Goal: Task Accomplishment & Management: Manage account settings

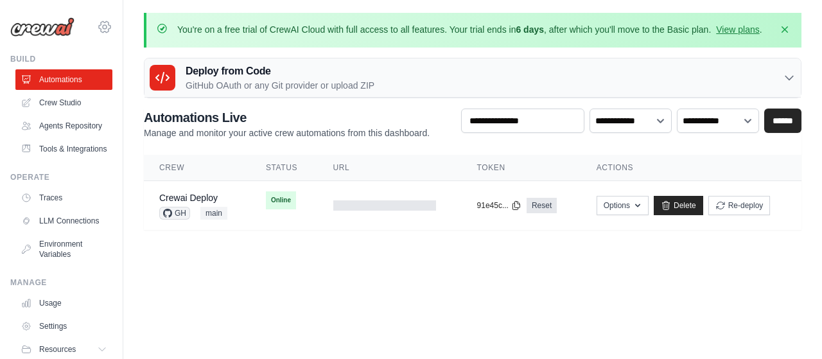
click at [100, 27] on icon at bounding box center [104, 26] width 15 height 15
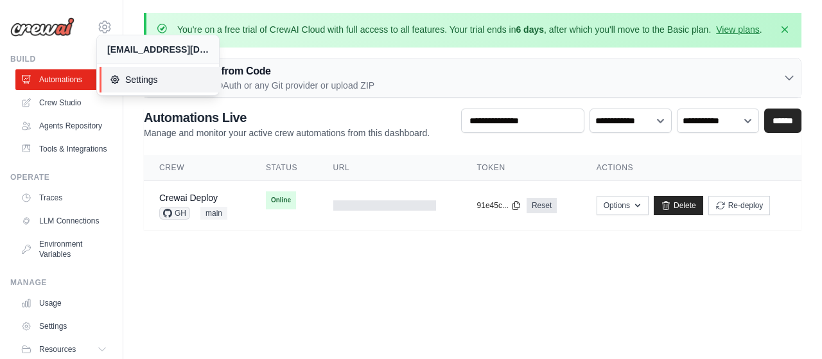
click at [137, 79] on span "Settings" at bounding box center [161, 79] width 102 height 13
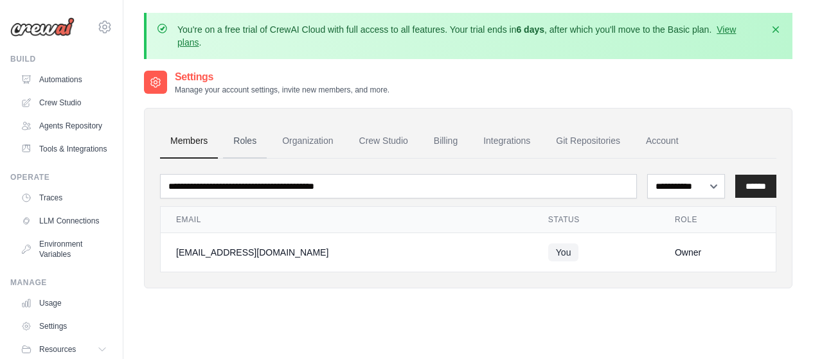
click at [240, 143] on link "Roles" at bounding box center [245, 141] width 44 height 35
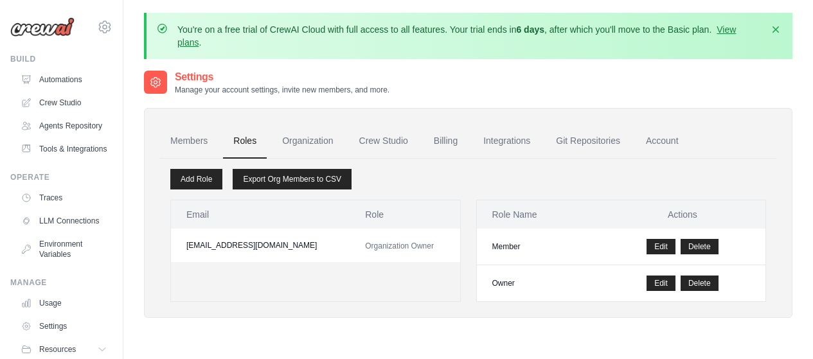
scroll to position [64, 0]
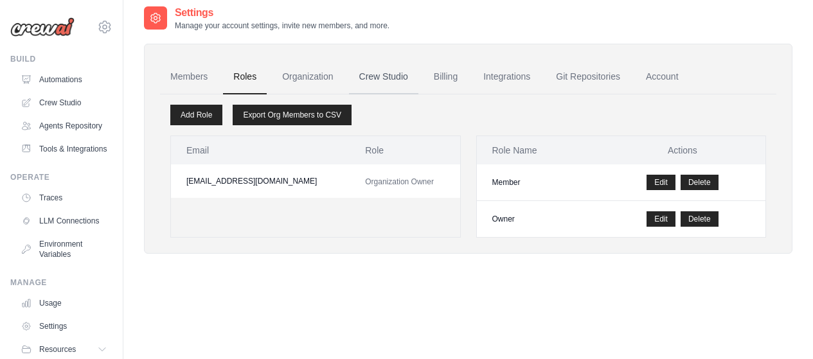
click at [368, 80] on link "Crew Studio" at bounding box center [383, 77] width 69 height 35
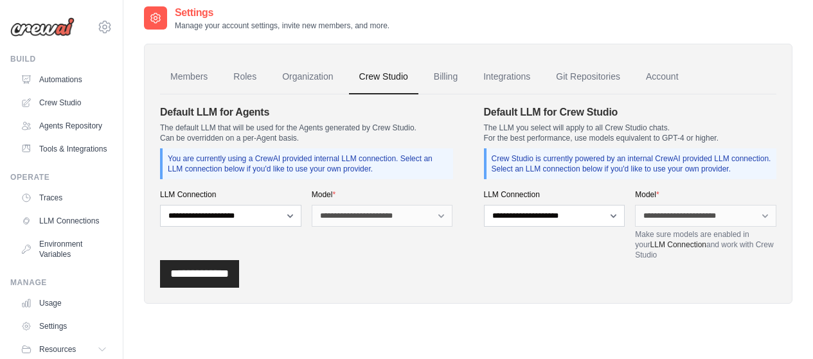
scroll to position [82, 0]
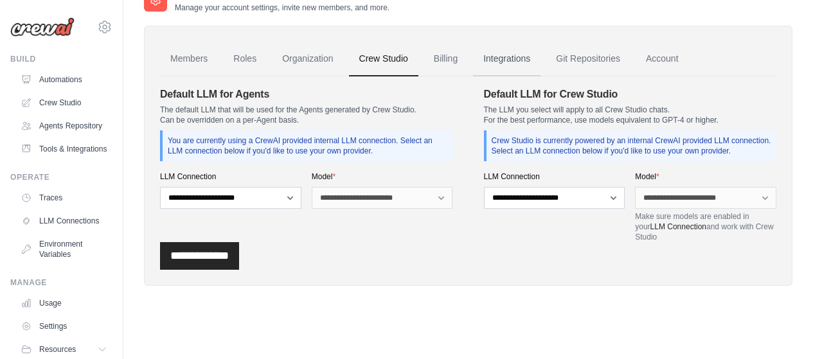
click at [508, 56] on link "Integrations" at bounding box center [506, 59] width 67 height 35
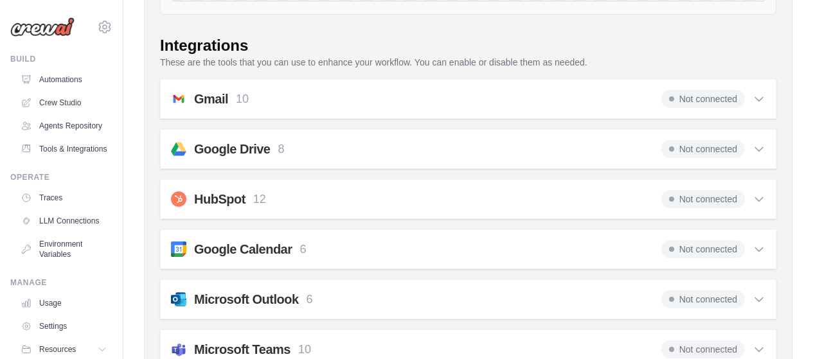
scroll to position [64, 0]
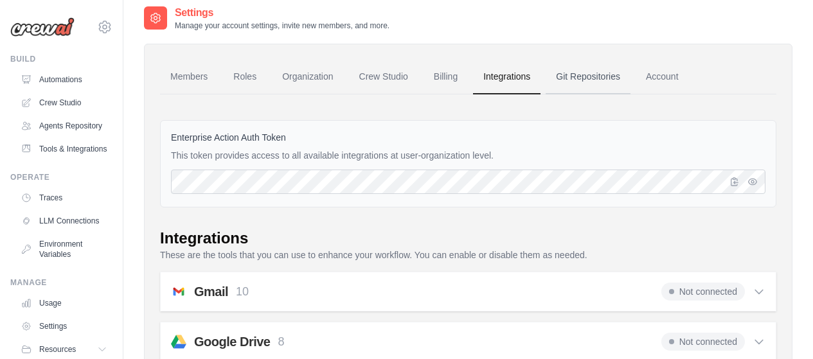
click at [593, 80] on link "Git Repositories" at bounding box center [587, 77] width 85 height 35
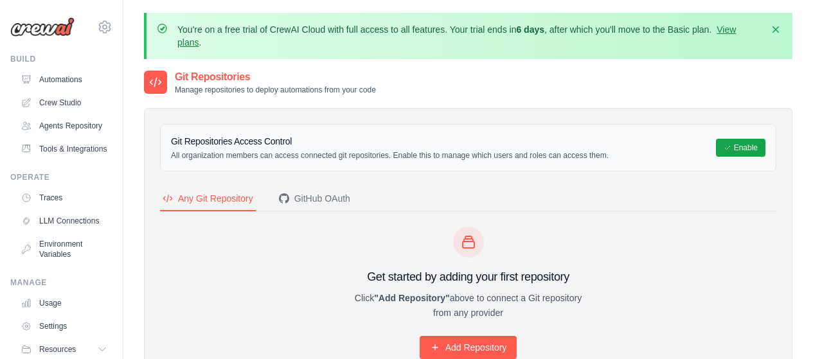
scroll to position [64, 0]
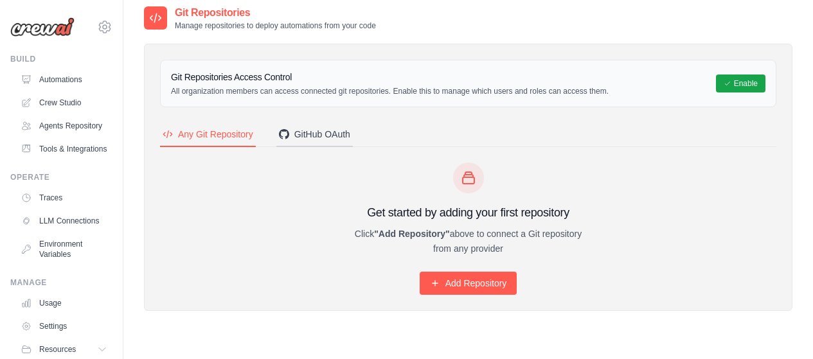
click at [299, 134] on div "GitHub OAuth" at bounding box center [314, 134] width 71 height 13
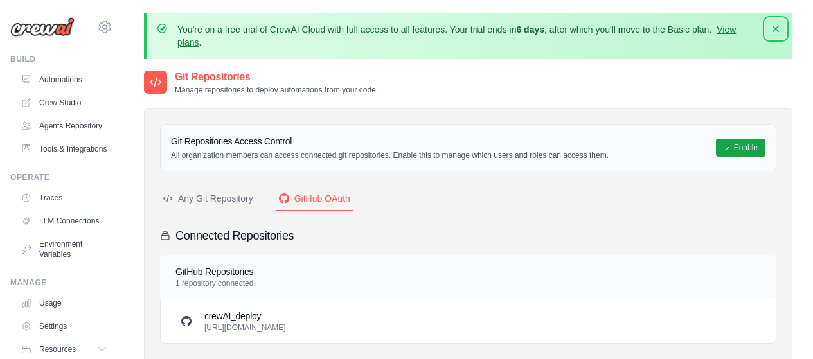
click at [779, 30] on icon "button" at bounding box center [775, 28] width 13 height 13
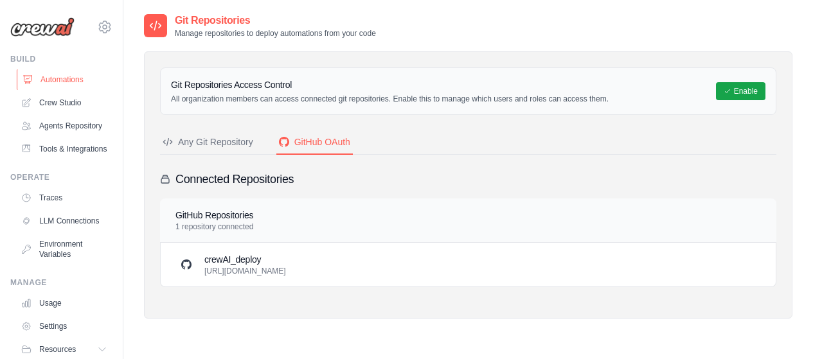
click at [64, 76] on link "Automations" at bounding box center [65, 79] width 97 height 21
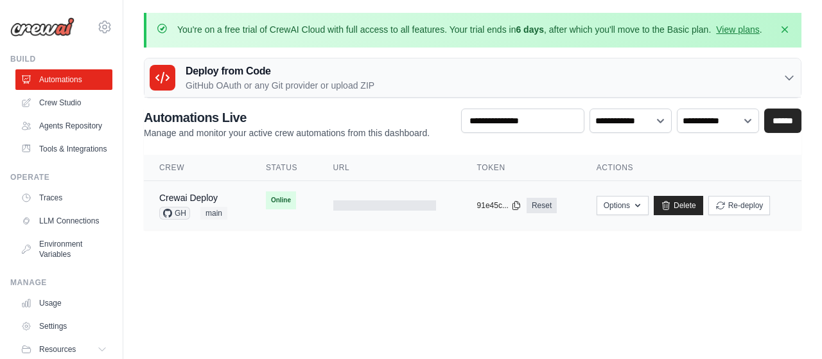
click at [367, 211] on div at bounding box center [384, 205] width 103 height 10
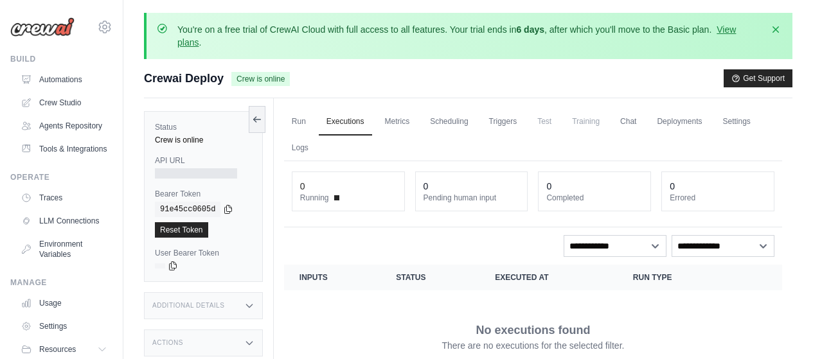
scroll to position [64, 0]
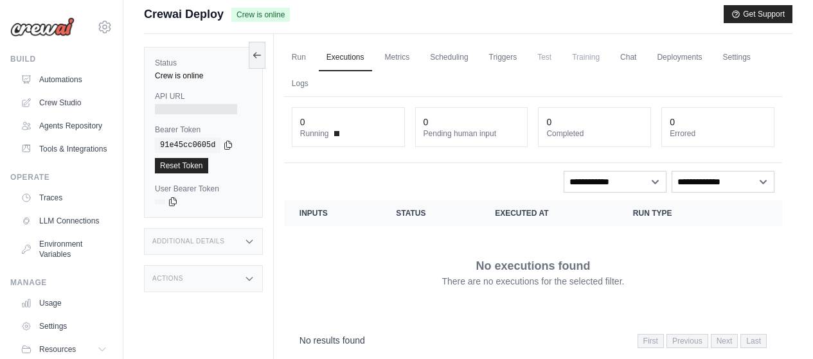
click at [252, 278] on icon at bounding box center [249, 279] width 6 height 3
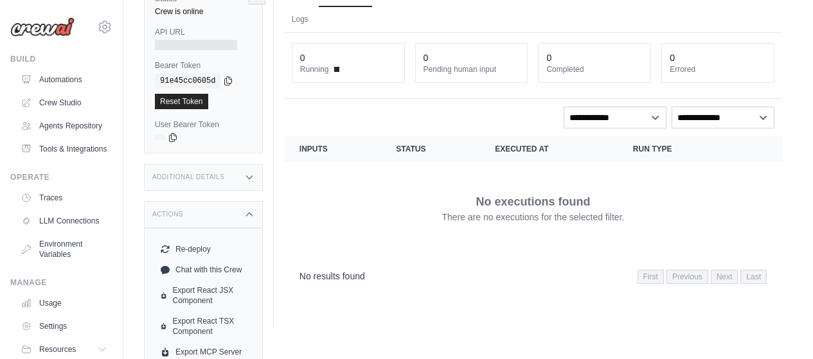
scroll to position [163, 0]
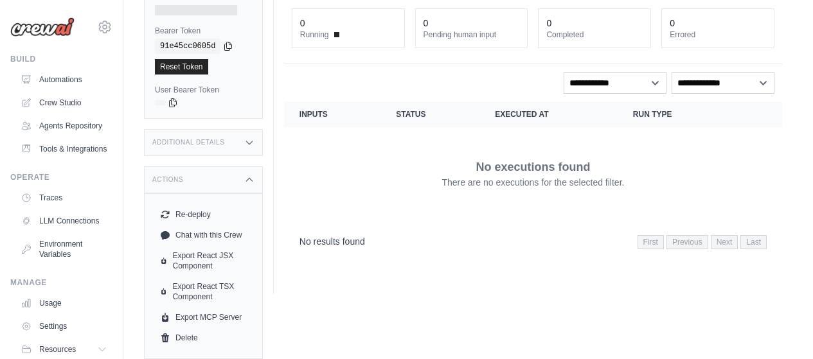
click at [252, 139] on icon at bounding box center [249, 142] width 10 height 10
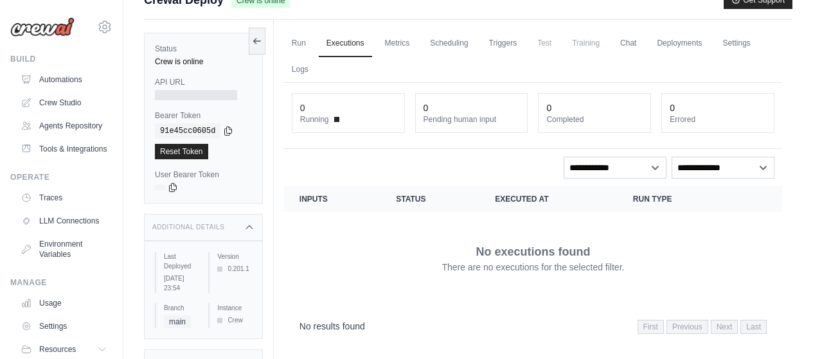
scroll to position [14, 0]
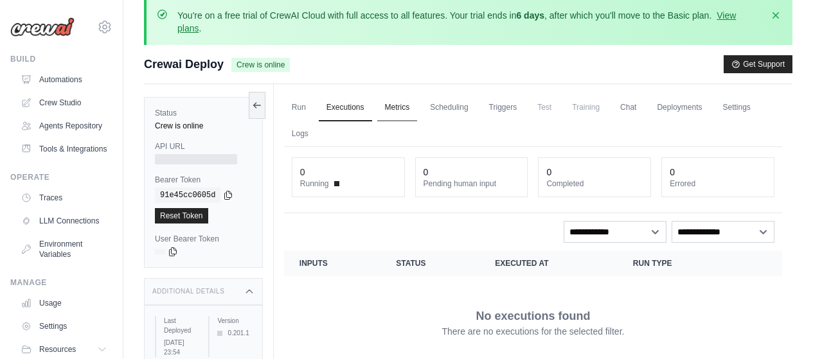
click at [398, 110] on link "Metrics" at bounding box center [397, 107] width 40 height 27
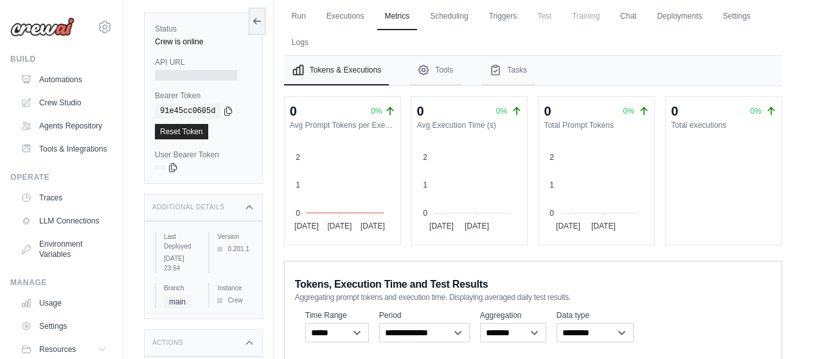
scroll to position [103, 0]
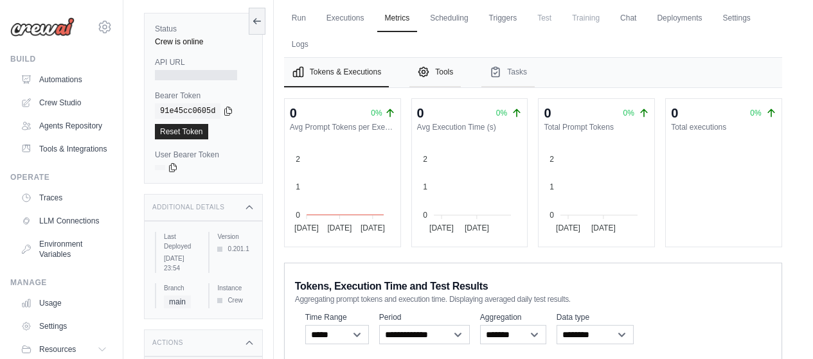
click at [450, 75] on button "Tools" at bounding box center [434, 73] width 51 height 30
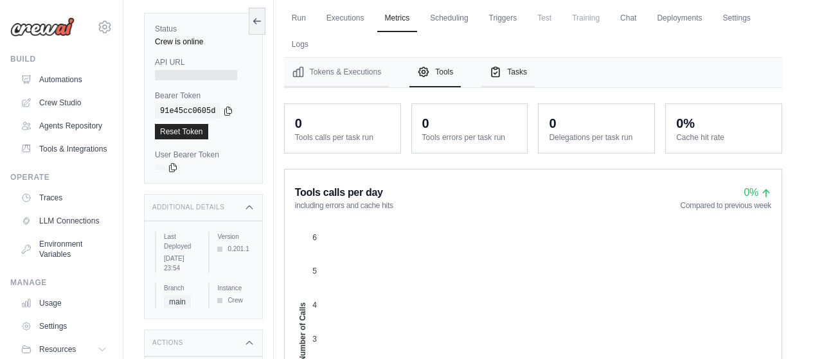
click at [525, 74] on button "Tasks" at bounding box center [507, 73] width 53 height 30
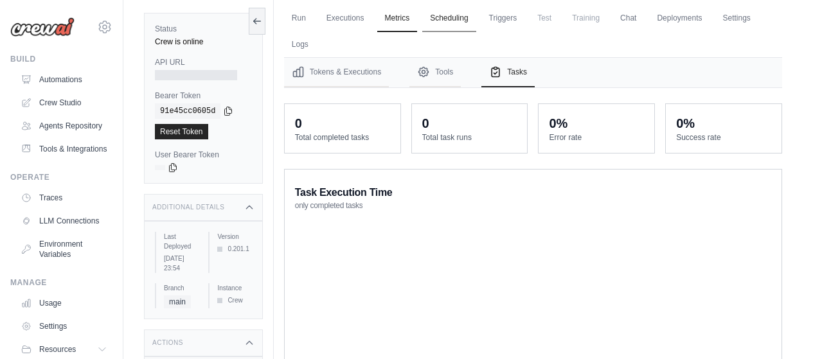
click at [465, 26] on link "Scheduling" at bounding box center [448, 18] width 53 height 27
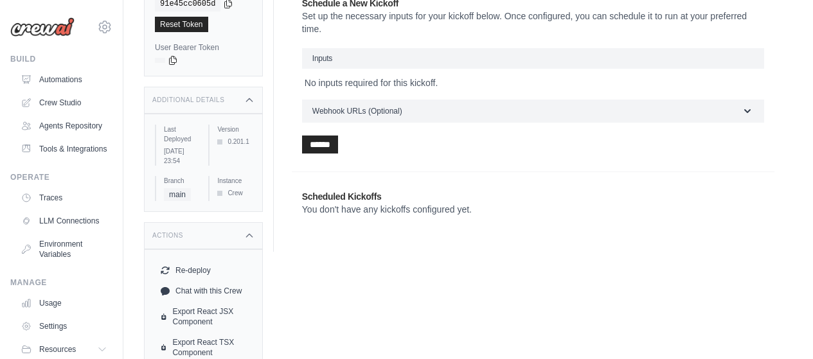
scroll to position [168, 0]
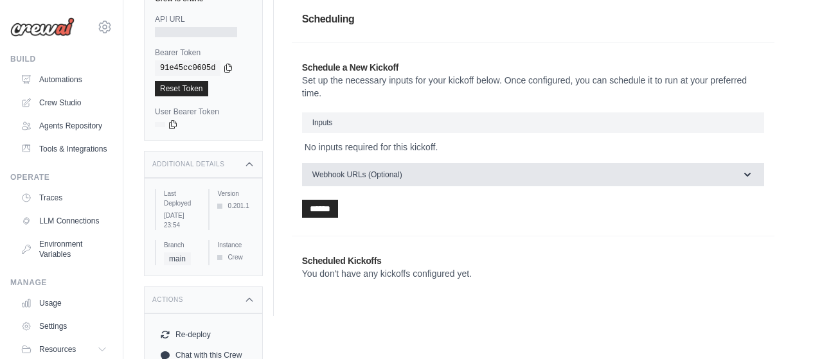
click at [752, 177] on icon "button" at bounding box center [747, 174] width 13 height 13
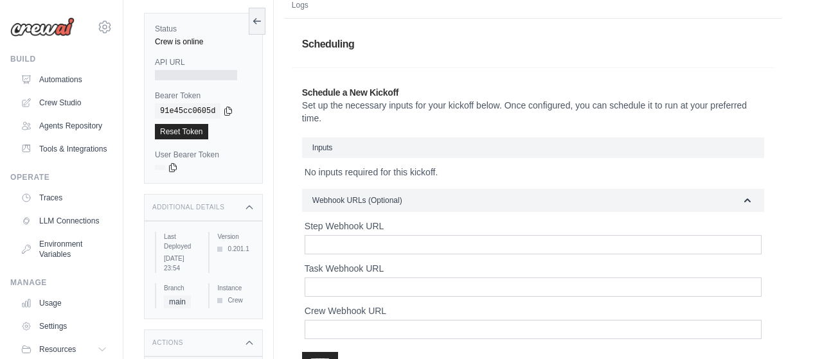
scroll to position [14, 0]
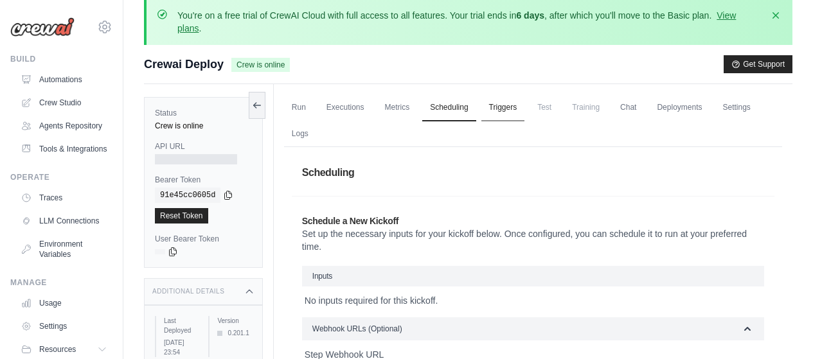
click at [510, 107] on link "Triggers" at bounding box center [503, 107] width 44 height 27
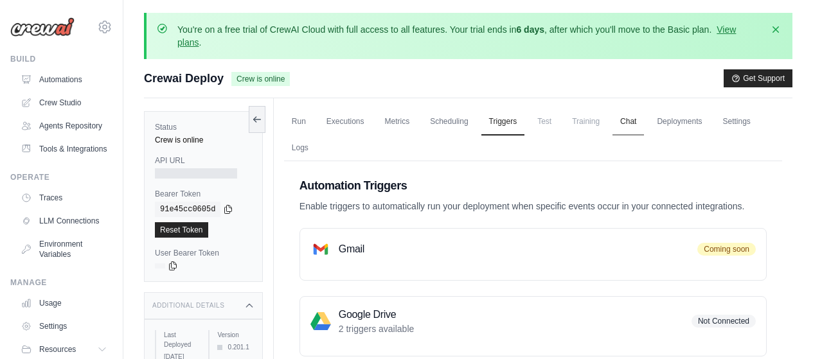
click at [642, 128] on link "Chat" at bounding box center [627, 122] width 31 height 27
click at [679, 123] on link "Deployments" at bounding box center [679, 122] width 60 height 27
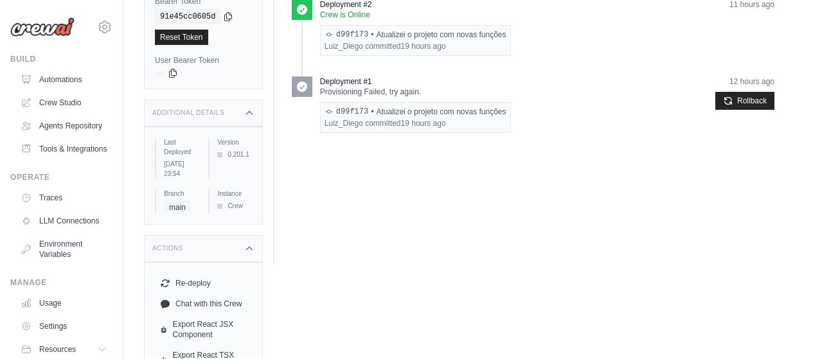
scroll to position [64, 0]
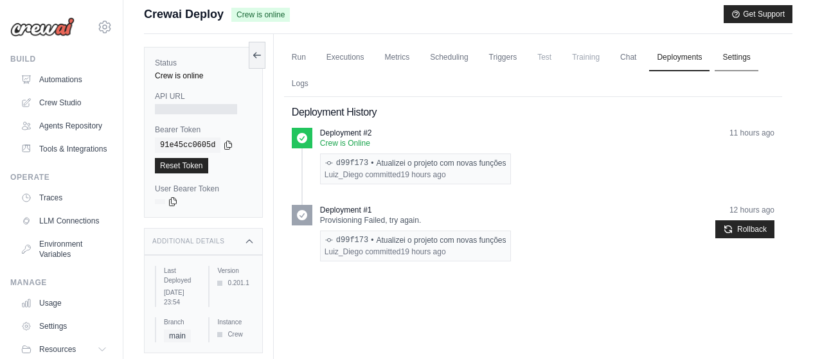
click at [757, 67] on link "Settings" at bounding box center [735, 57] width 43 height 27
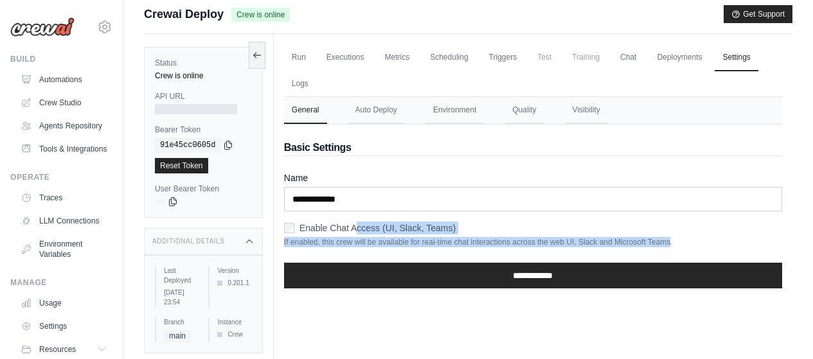
drag, startPoint x: 680, startPoint y: 242, endPoint x: 355, endPoint y: 217, distance: 326.0
click at [355, 217] on form "**********" at bounding box center [533, 235] width 498 height 127
click at [491, 233] on div "Enable Chat Access (UI, Slack, Teams)" at bounding box center [533, 228] width 498 height 13
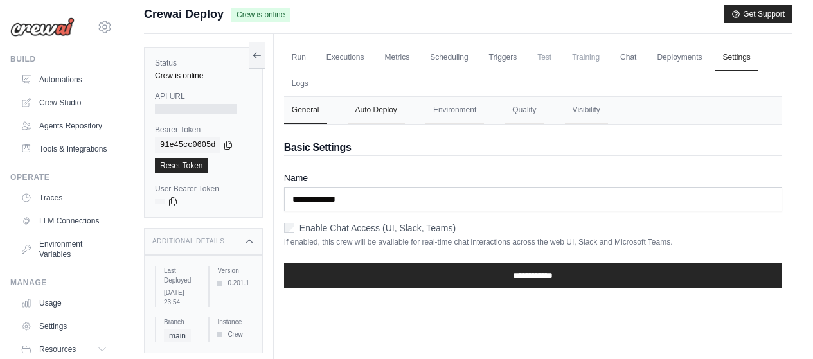
click at [391, 112] on button "Auto Deploy" at bounding box center [376, 110] width 57 height 27
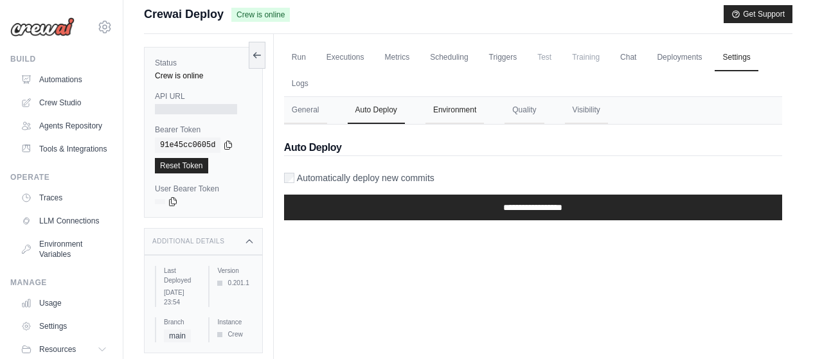
click at [459, 108] on button "Environment" at bounding box center [454, 110] width 58 height 27
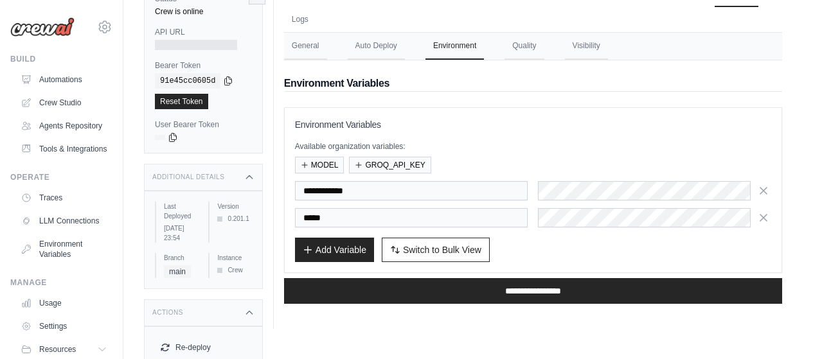
scroll to position [64, 0]
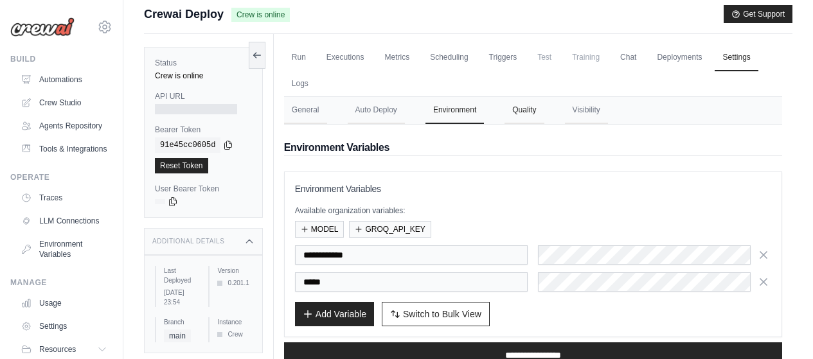
click at [530, 110] on button "Quality" at bounding box center [523, 110] width 39 height 27
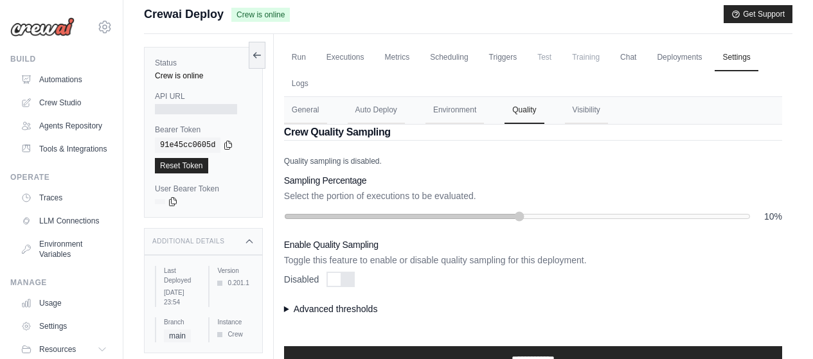
scroll to position [128, 0]
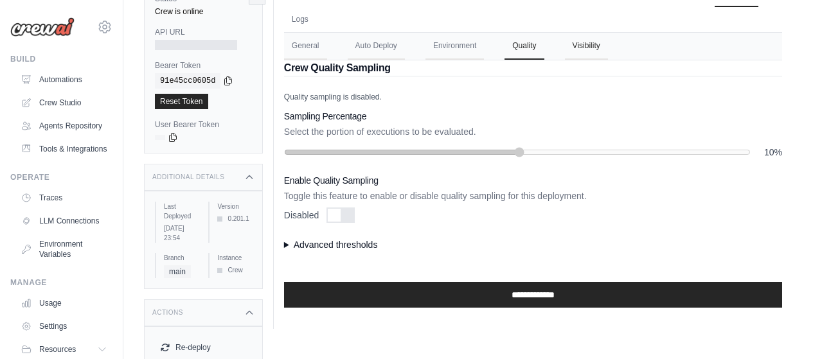
click at [585, 46] on button "Visibility" at bounding box center [586, 46] width 43 height 27
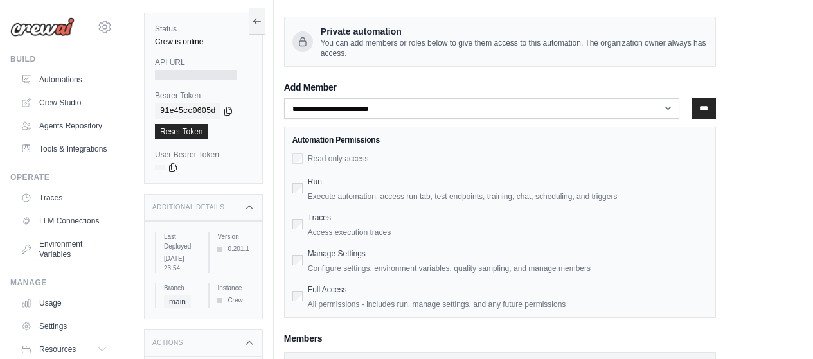
scroll to position [88, 0]
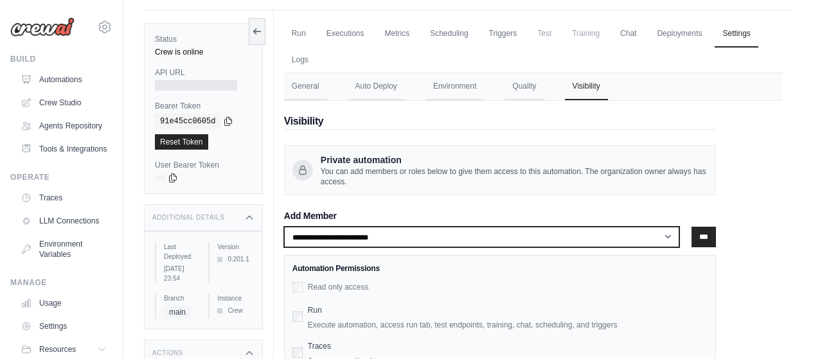
click at [667, 237] on select "**********" at bounding box center [481, 237] width 395 height 21
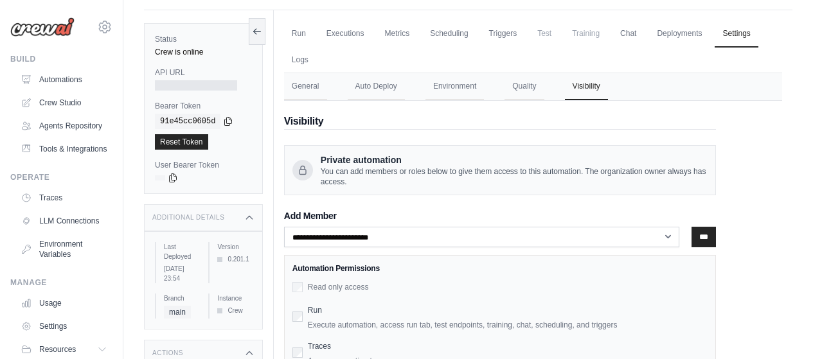
click at [782, 157] on div "Run Executions Metrics Scheduling Triggers Test Training Chat Deployments Setti…" at bounding box center [533, 274] width 518 height 529
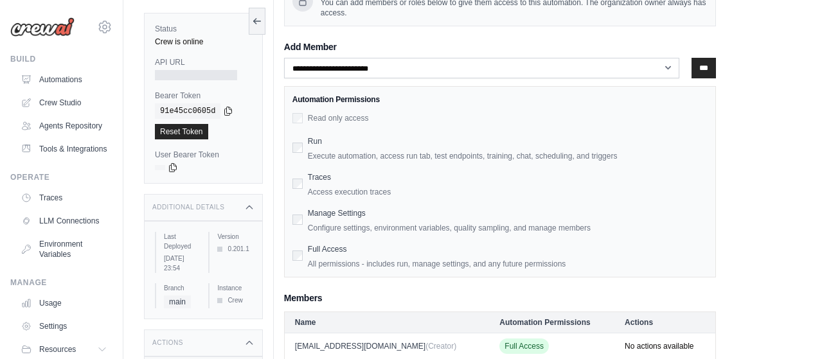
scroll to position [281, 0]
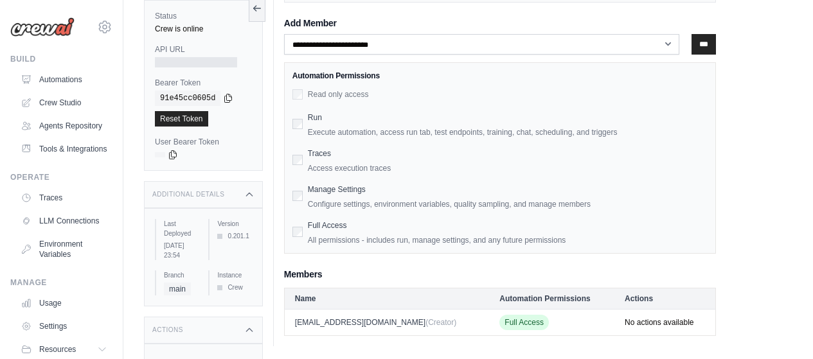
click at [242, 338] on div "Actions" at bounding box center [203, 330] width 119 height 27
click at [242, 197] on div "Additional Details" at bounding box center [203, 194] width 119 height 27
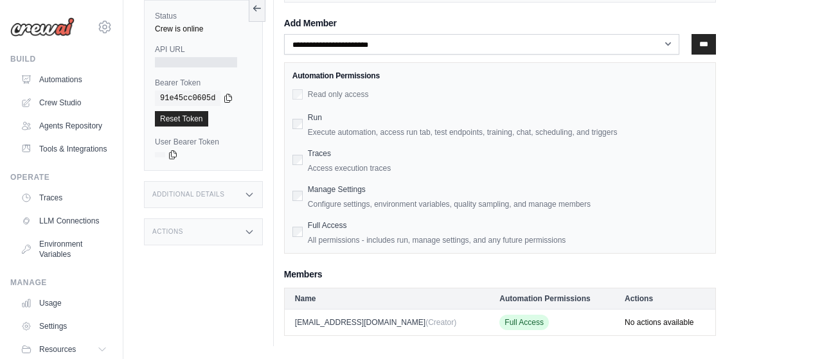
click at [247, 230] on icon at bounding box center [249, 232] width 10 height 10
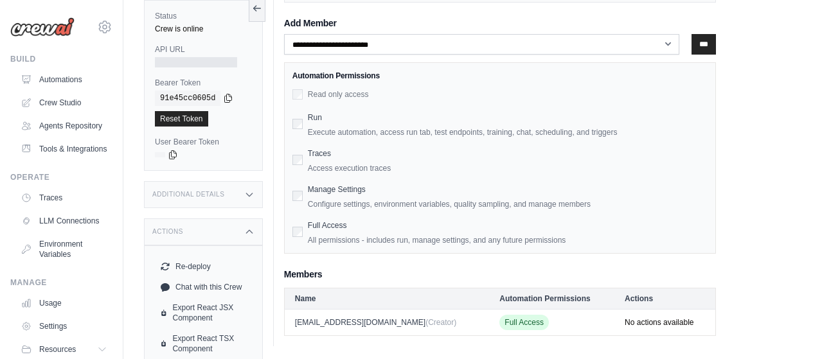
click at [253, 231] on icon at bounding box center [249, 232] width 10 height 10
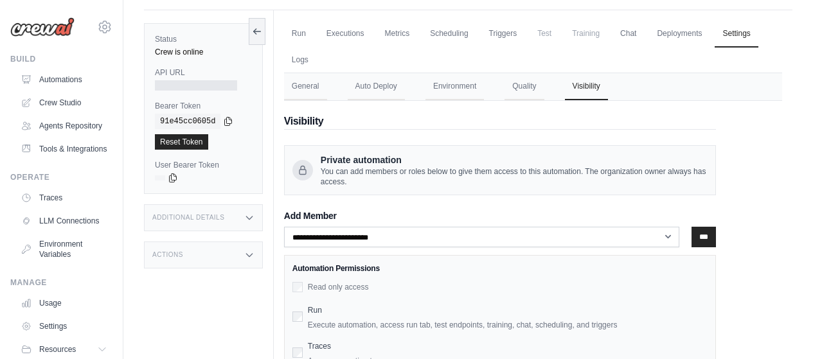
scroll to position [24, 0]
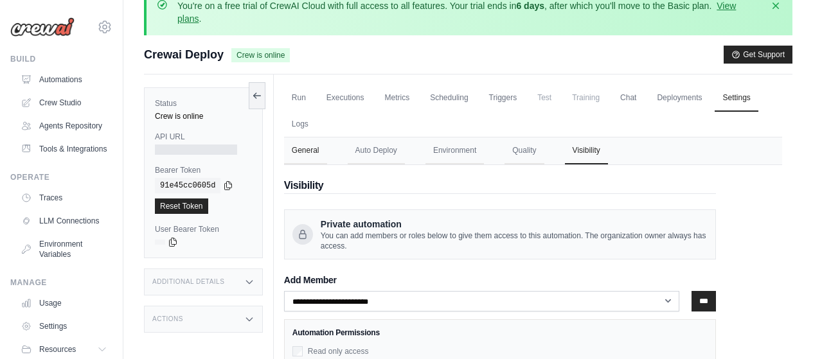
click at [305, 152] on button "General" at bounding box center [305, 150] width 43 height 27
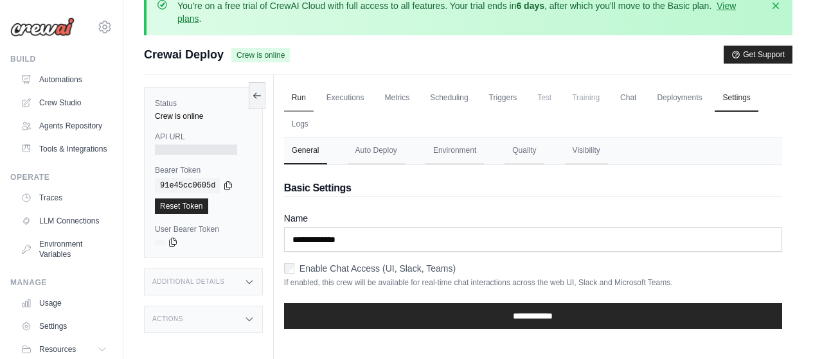
click at [303, 101] on link "Run" at bounding box center [299, 98] width 30 height 27
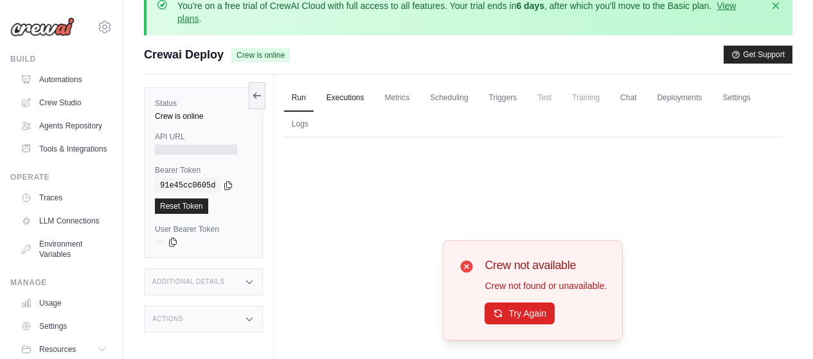
click at [350, 100] on link "Executions" at bounding box center [345, 98] width 53 height 27
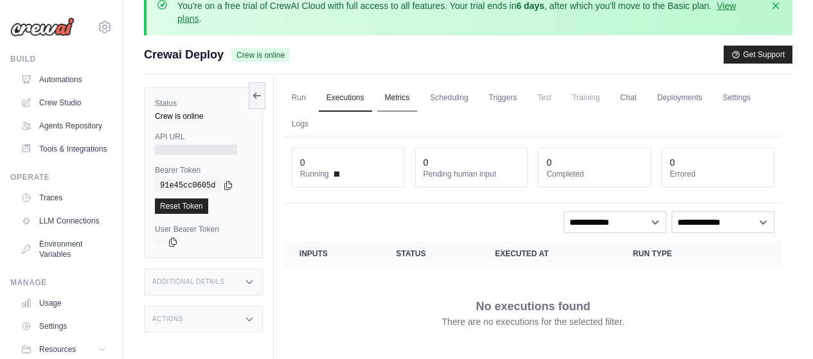
click at [398, 98] on link "Metrics" at bounding box center [397, 98] width 40 height 27
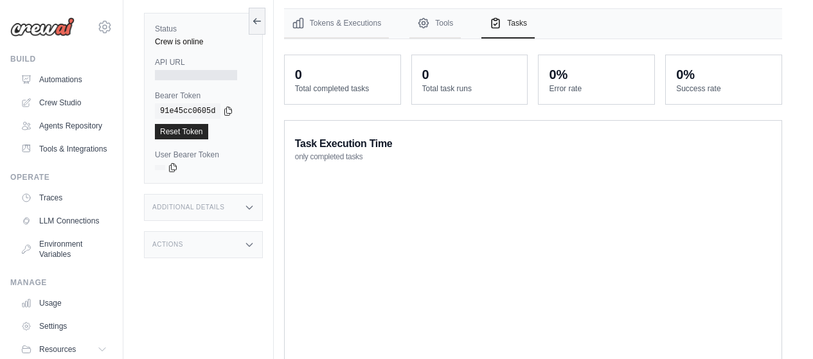
scroll to position [88, 0]
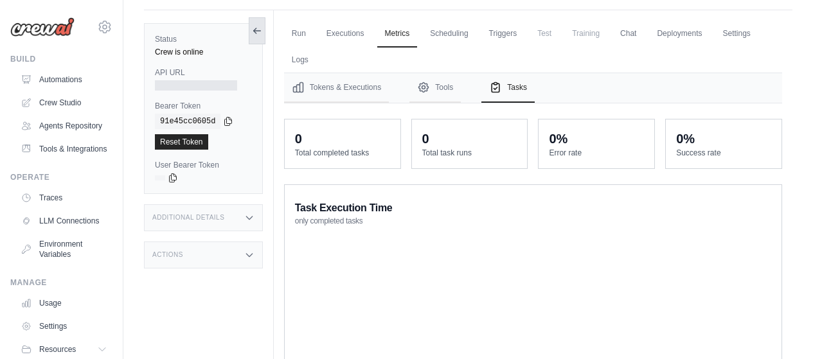
click at [265, 28] on button at bounding box center [257, 30] width 17 height 27
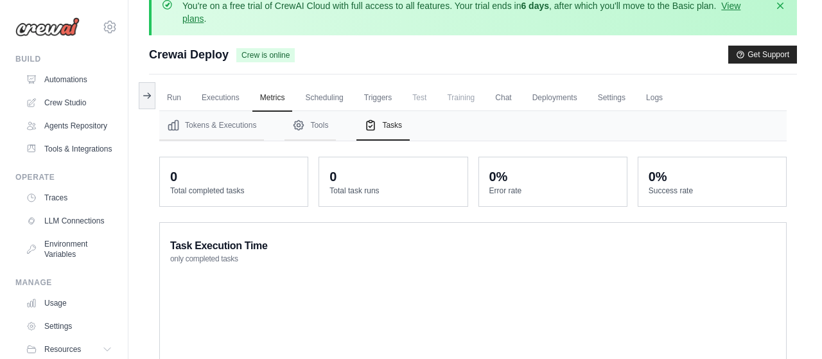
scroll to position [0, 0]
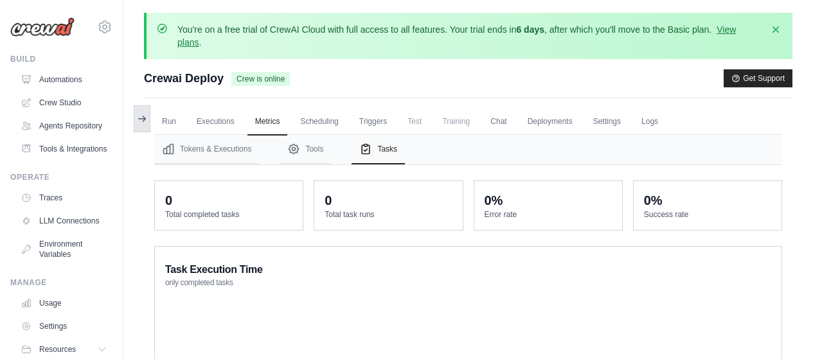
click at [141, 117] on icon at bounding box center [142, 119] width 10 height 10
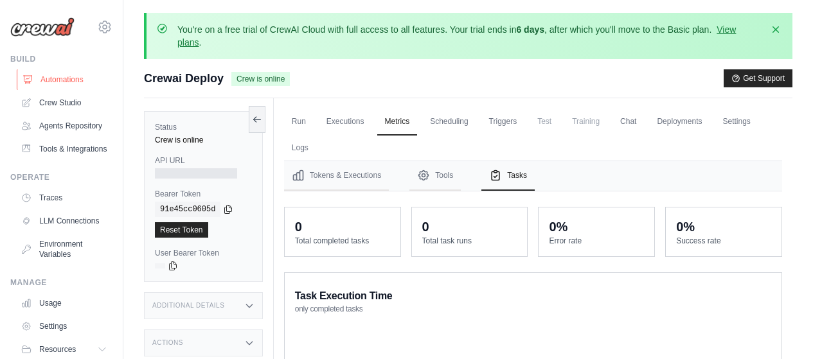
click at [55, 73] on link "Automations" at bounding box center [65, 79] width 97 height 21
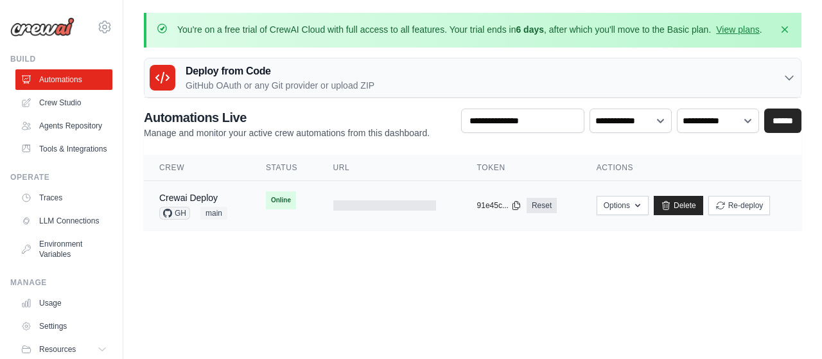
click at [283, 209] on span "Online" at bounding box center [281, 200] width 30 height 18
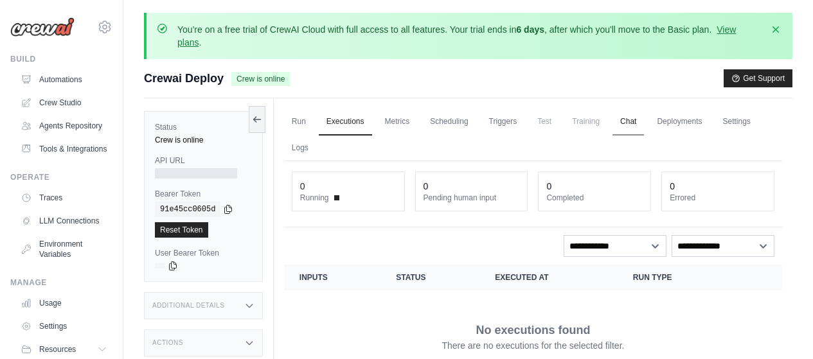
click at [635, 125] on link "Chat" at bounding box center [627, 122] width 31 height 27
click at [160, 167] on div "API URL" at bounding box center [203, 166] width 97 height 23
click at [152, 157] on div "Status Crew is online API URL Bearer Token copied 91e45cc0605d Reset Token User…" at bounding box center [203, 196] width 119 height 171
click at [173, 161] on label "API URL" at bounding box center [203, 160] width 97 height 10
drag, startPoint x: 163, startPoint y: 173, endPoint x: 238, endPoint y: 186, distance: 76.3
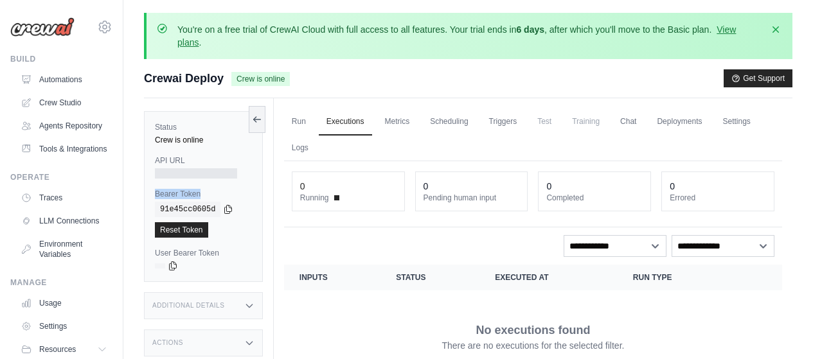
click at [238, 186] on div "Status Crew is online API URL Bearer Token copied 91e45cc0605d Reset Token User…" at bounding box center [203, 196] width 119 height 171
click at [210, 168] on div at bounding box center [196, 173] width 82 height 10
click at [174, 160] on label "API URL" at bounding box center [203, 160] width 97 height 10
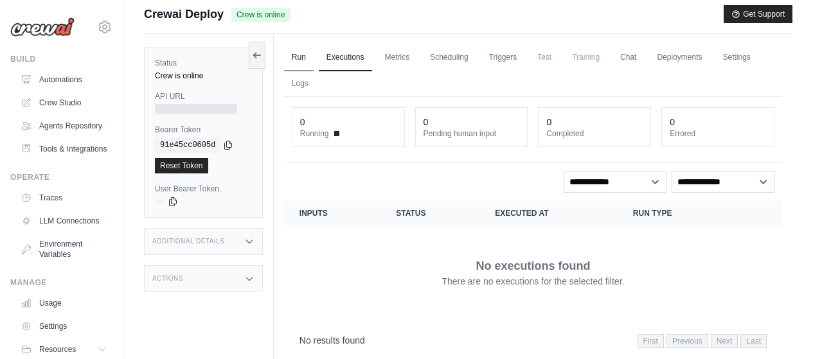
click at [302, 59] on link "Run" at bounding box center [299, 57] width 30 height 27
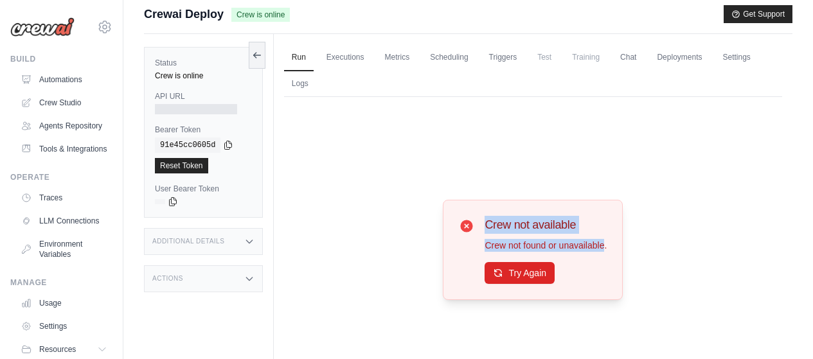
drag, startPoint x: 604, startPoint y: 247, endPoint x: 486, endPoint y: 221, distance: 120.3
click at [486, 221] on div "Crew not available Crew not found or unavailable. Try Again" at bounding box center [545, 250] width 122 height 68
copy div "Crew not available Crew not found or unavailable"
click at [514, 269] on button "Try Again" at bounding box center [519, 272] width 70 height 22
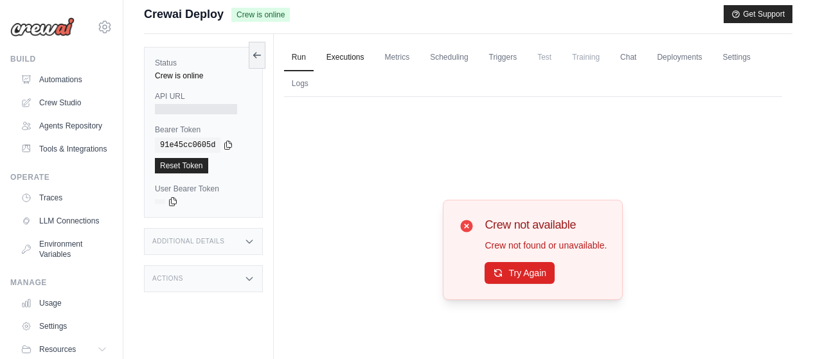
click at [353, 61] on link "Executions" at bounding box center [345, 57] width 53 height 27
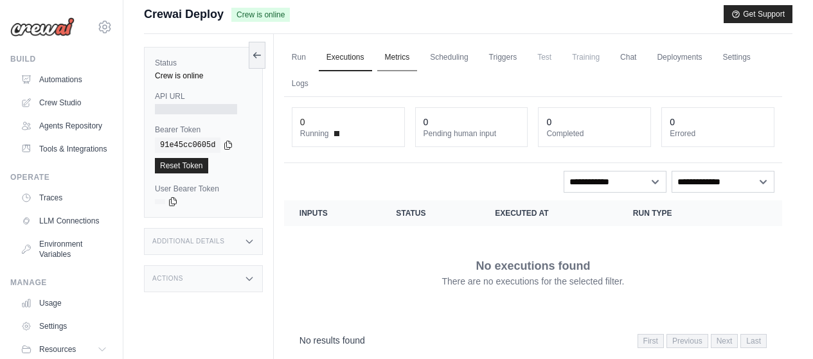
click at [400, 61] on link "Metrics" at bounding box center [397, 57] width 40 height 27
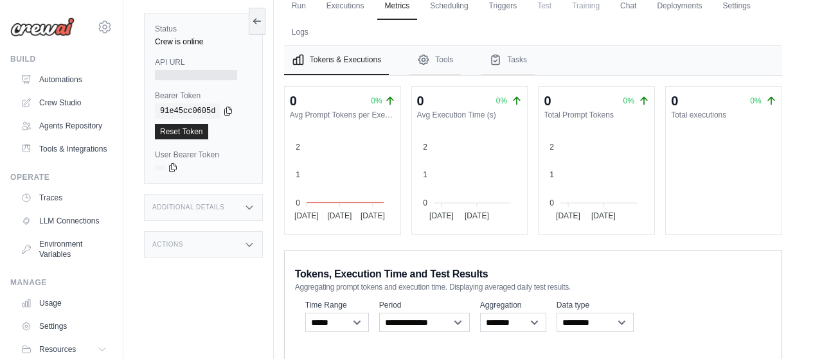
scroll to position [113, 0]
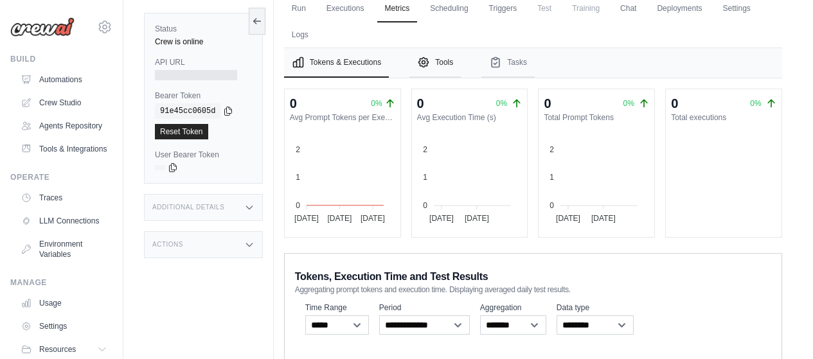
click at [436, 72] on button "Tools" at bounding box center [434, 63] width 51 height 30
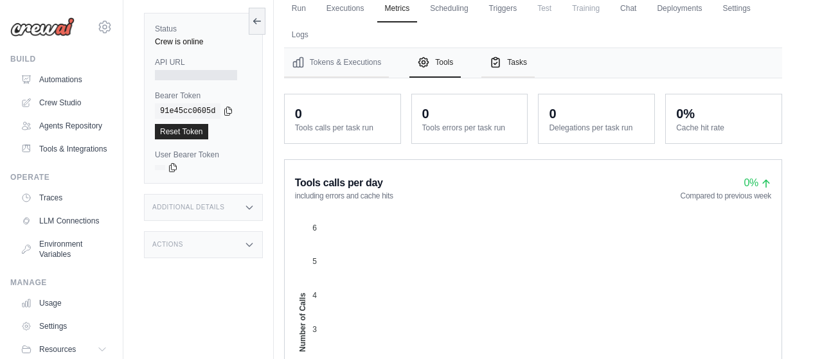
click at [519, 69] on button "Tasks" at bounding box center [507, 63] width 53 height 30
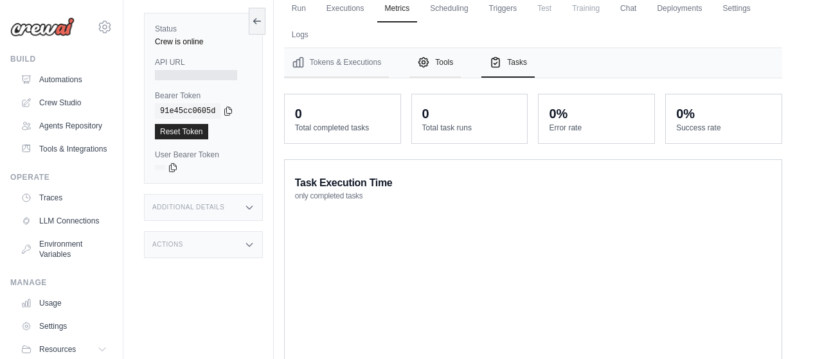
click at [452, 67] on button "Tools" at bounding box center [434, 63] width 51 height 30
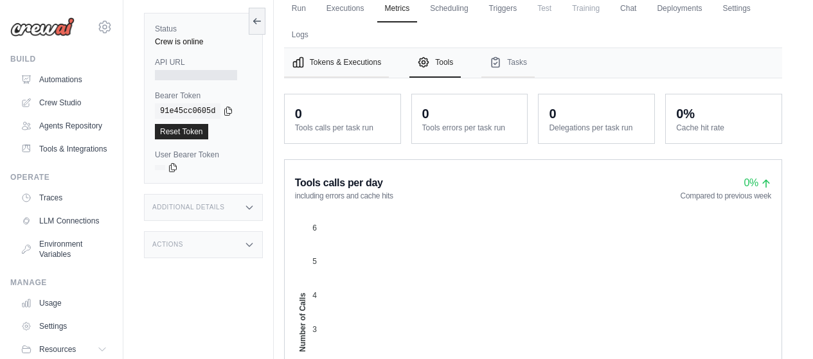
click at [351, 65] on button "Tokens & Executions" at bounding box center [336, 63] width 105 height 30
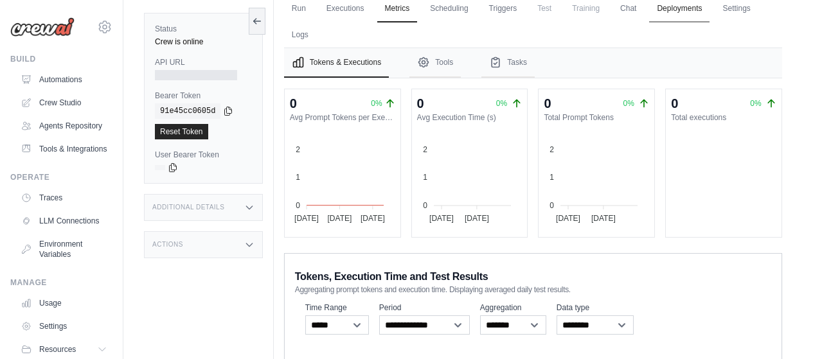
click at [694, 14] on link "Deployments" at bounding box center [679, 9] width 60 height 27
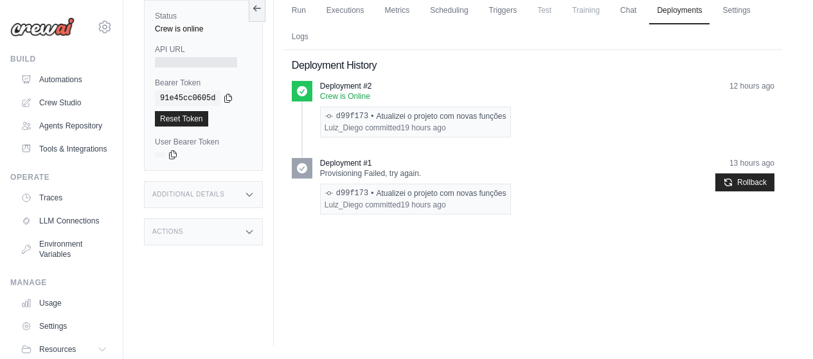
click at [234, 190] on div "Additional Details" at bounding box center [203, 194] width 119 height 27
click at [250, 227] on icon at bounding box center [249, 232] width 10 height 10
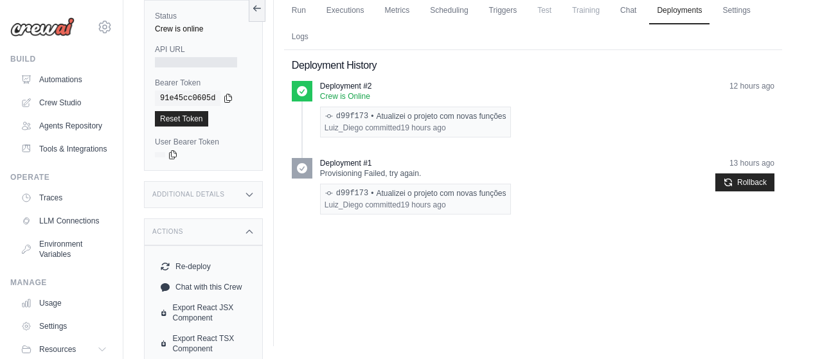
scroll to position [163, 0]
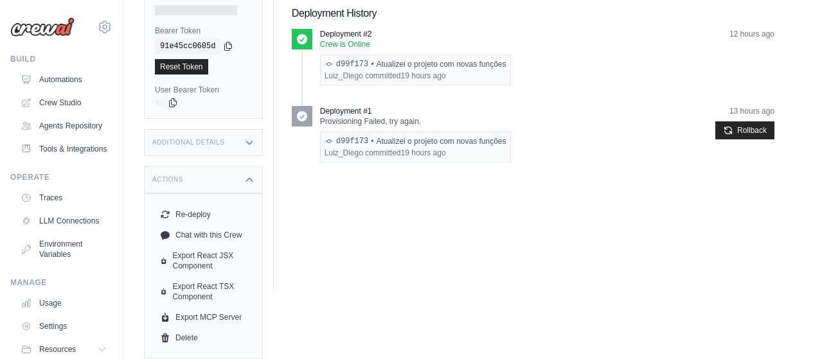
click at [252, 176] on icon at bounding box center [249, 180] width 10 height 10
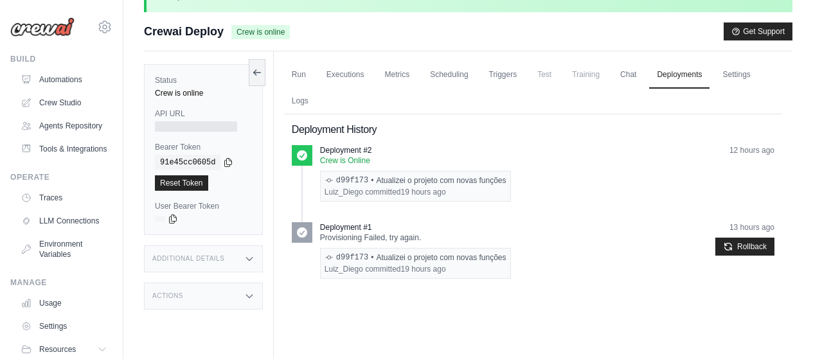
scroll to position [0, 0]
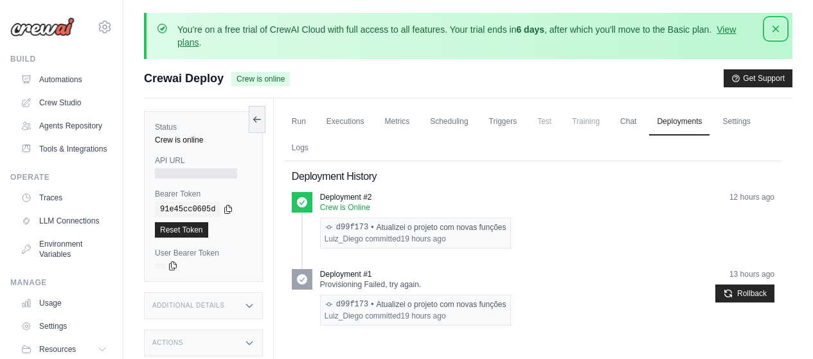
click at [779, 27] on icon "button" at bounding box center [775, 28] width 13 height 13
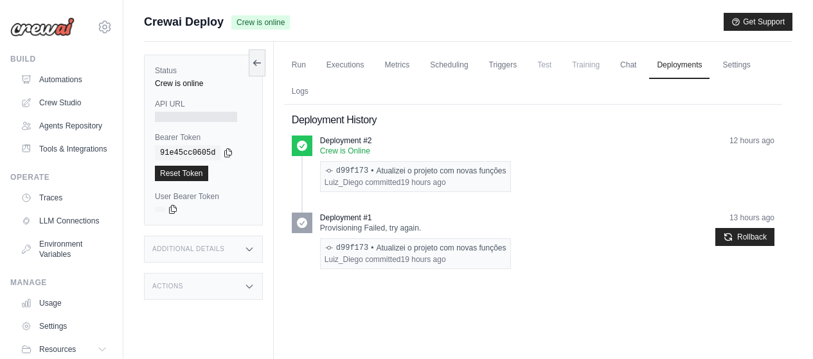
click at [214, 117] on div at bounding box center [196, 117] width 82 height 10
click at [179, 102] on label "API URL" at bounding box center [203, 104] width 97 height 10
click at [177, 116] on div at bounding box center [196, 117] width 82 height 10
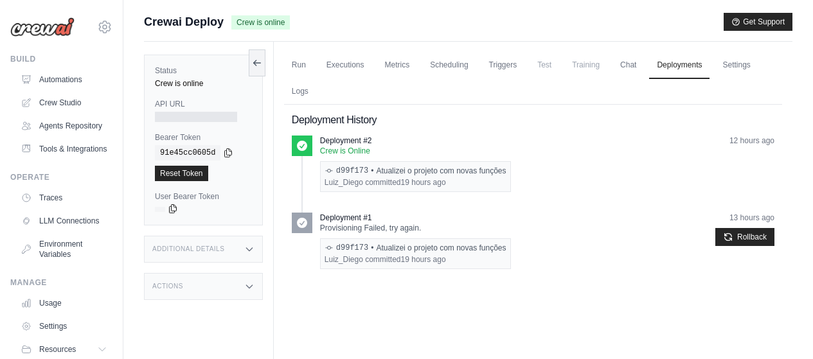
click at [172, 209] on icon at bounding box center [173, 209] width 7 height 8
click at [230, 152] on icon at bounding box center [228, 152] width 7 height 8
click at [170, 210] on icon at bounding box center [173, 209] width 7 height 8
click at [175, 209] on icon at bounding box center [173, 209] width 10 height 10
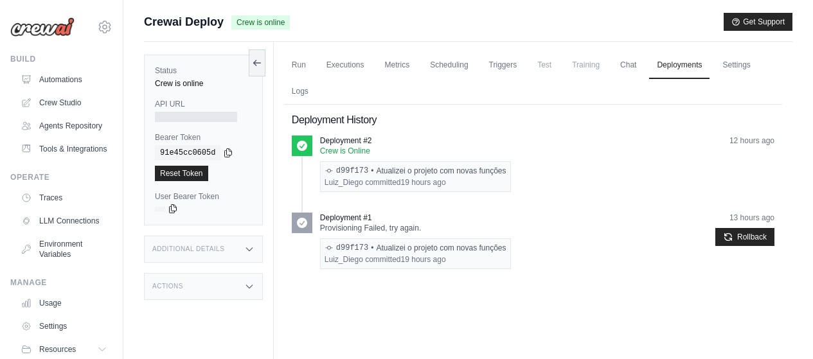
click at [173, 209] on icon at bounding box center [173, 209] width 10 height 10
click at [242, 253] on div "Additional Details" at bounding box center [203, 249] width 119 height 27
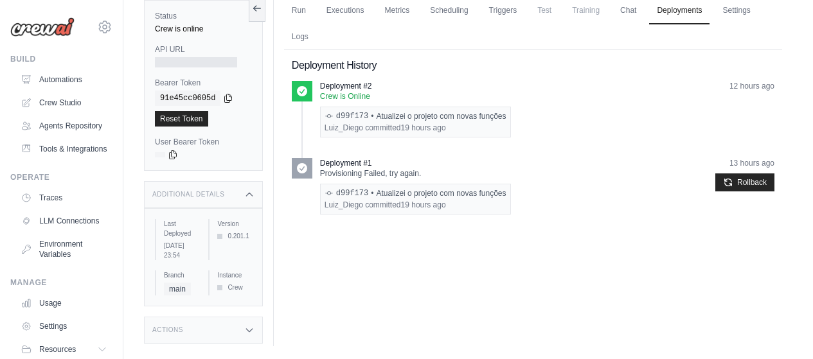
click at [254, 194] on div "Additional Details" at bounding box center [203, 194] width 119 height 27
click at [242, 227] on div "Actions" at bounding box center [203, 231] width 119 height 27
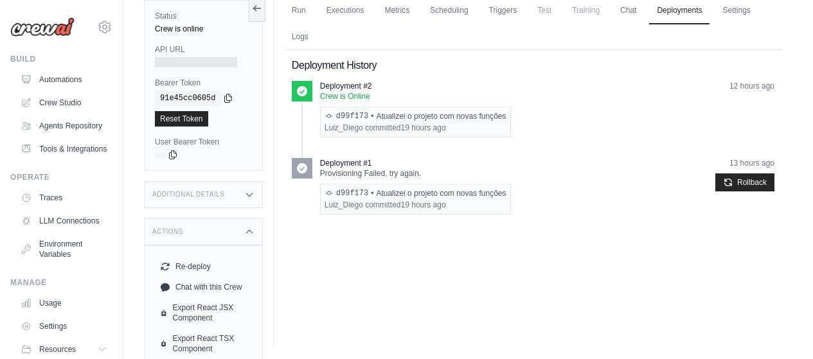
scroll to position [107, 0]
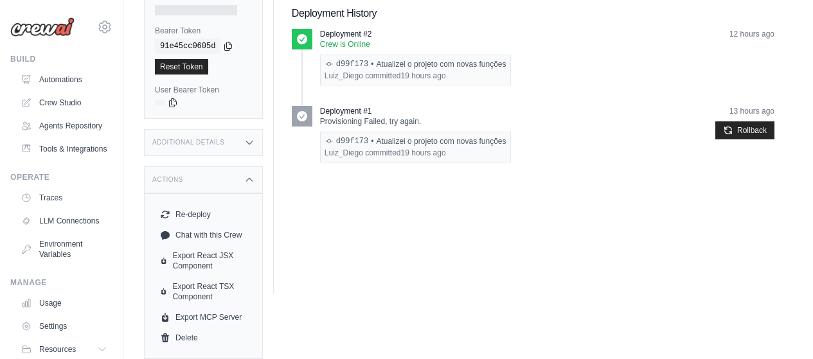
click at [250, 181] on icon at bounding box center [249, 180] width 10 height 10
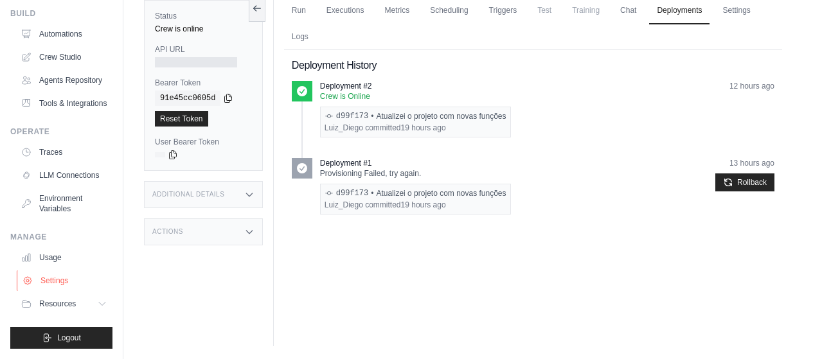
scroll to position [76, 0]
click at [82, 299] on button "Resources" at bounding box center [65, 304] width 97 height 21
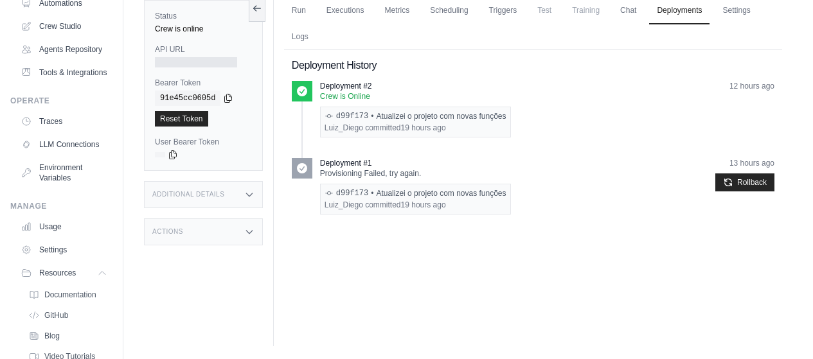
scroll to position [159, 0]
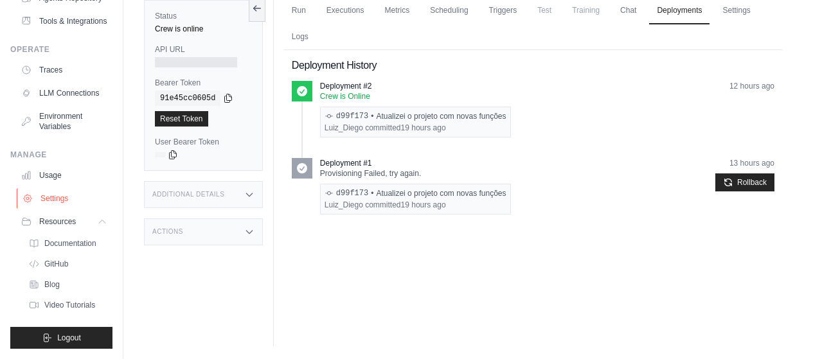
click at [68, 201] on link "Settings" at bounding box center [65, 198] width 97 height 21
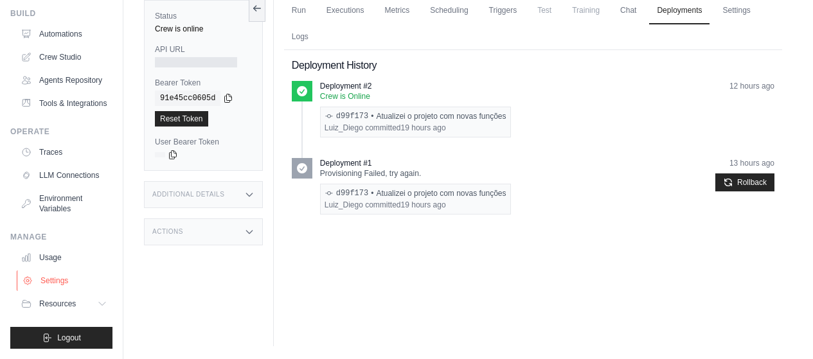
scroll to position [76, 0]
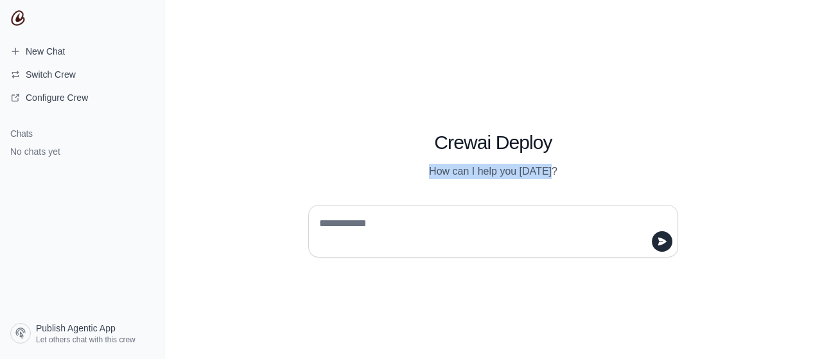
drag, startPoint x: 549, startPoint y: 172, endPoint x: 430, endPoint y: 173, distance: 118.2
click at [430, 173] on p "How can I help you [DATE]?" at bounding box center [493, 171] width 370 height 15
copy p "How can I help you [DATE]?"
click at [391, 219] on textarea at bounding box center [490, 231] width 346 height 36
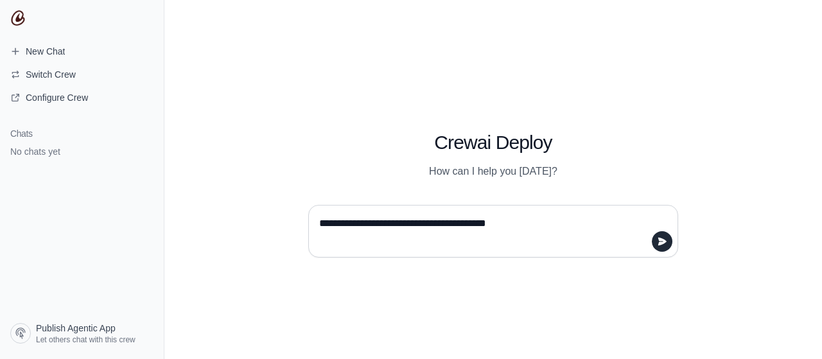
type textarea "**********"
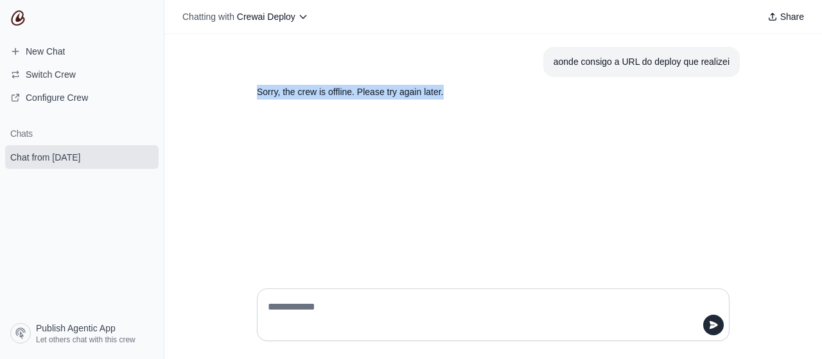
drag, startPoint x: 446, startPoint y: 91, endPoint x: 218, endPoint y: 94, distance: 227.5
click at [218, 94] on div "aonde consigo a URL do deploy que realizei Sorry, the crew is offline. Please t…" at bounding box center [493, 156] width 658 height 244
copy p "Sorry, the crew is offline. Please try again later."
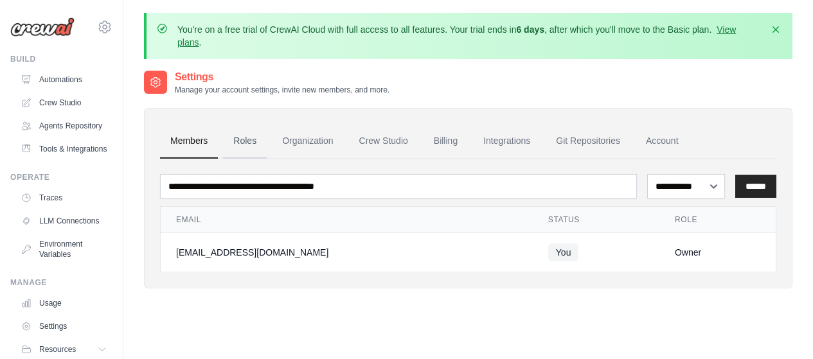
click at [256, 141] on link "Roles" at bounding box center [245, 141] width 44 height 35
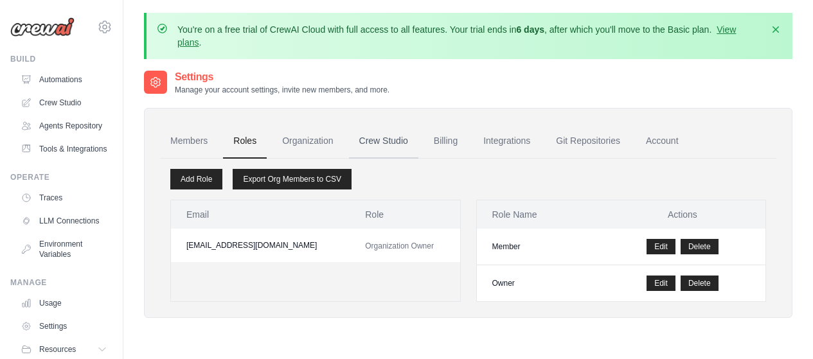
click at [394, 142] on link "Crew Studio" at bounding box center [383, 141] width 69 height 35
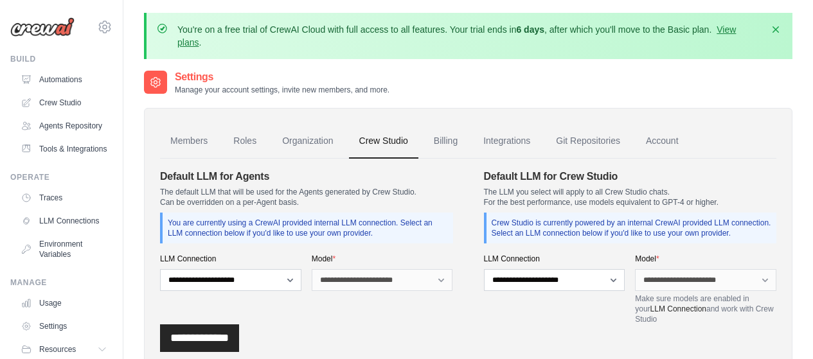
scroll to position [64, 0]
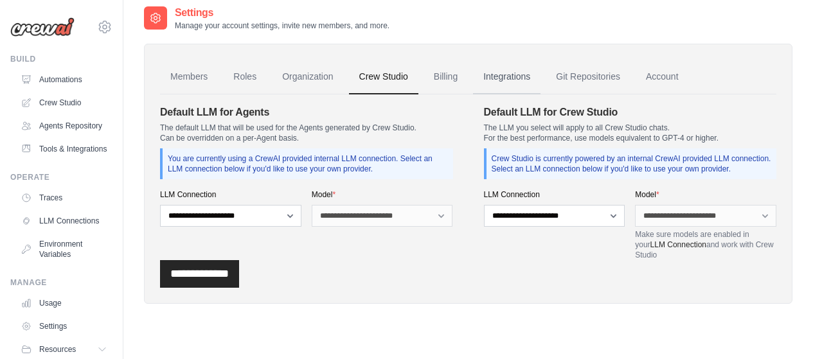
click at [521, 79] on link "Integrations" at bounding box center [506, 77] width 67 height 35
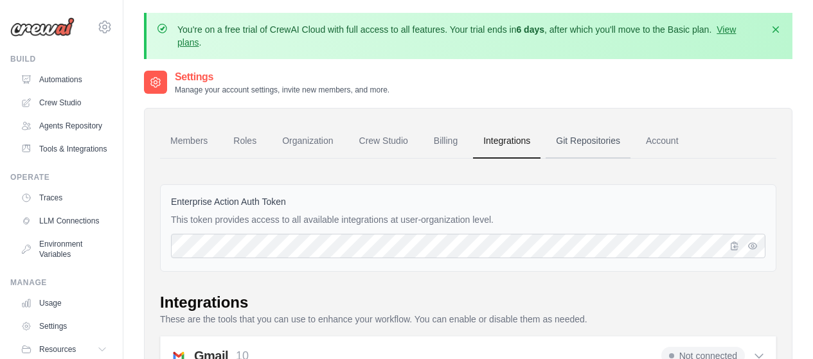
click at [590, 138] on link "Git Repositories" at bounding box center [587, 141] width 85 height 35
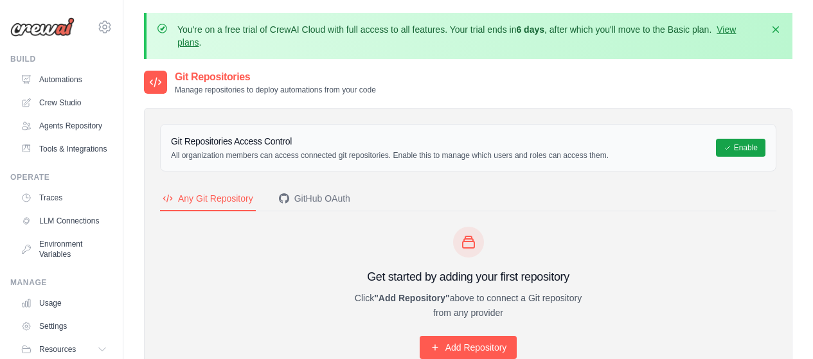
scroll to position [64, 0]
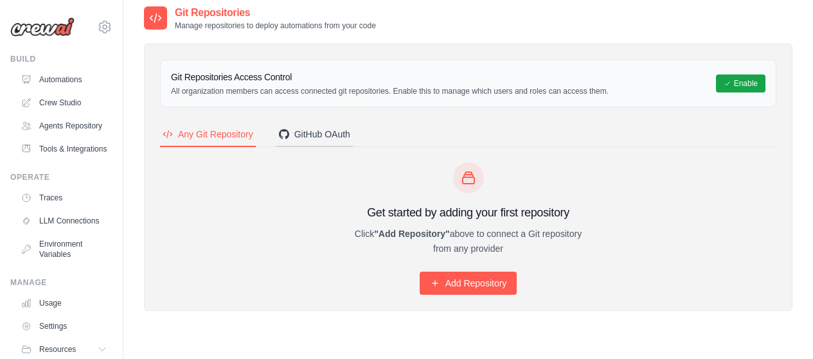
click at [309, 135] on div "GitHub OAuth" at bounding box center [314, 134] width 71 height 13
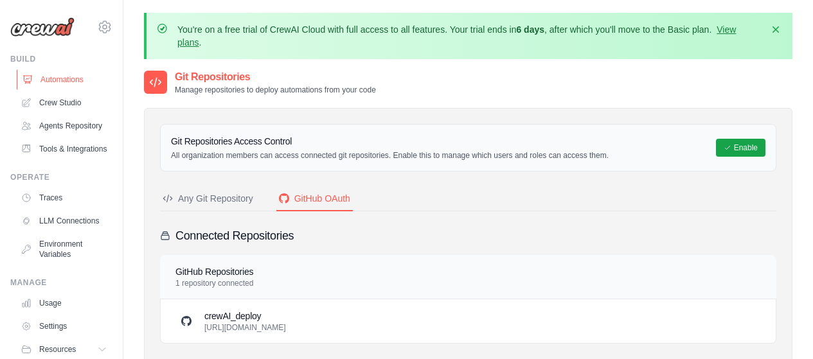
click at [57, 85] on link "Automations" at bounding box center [65, 79] width 97 height 21
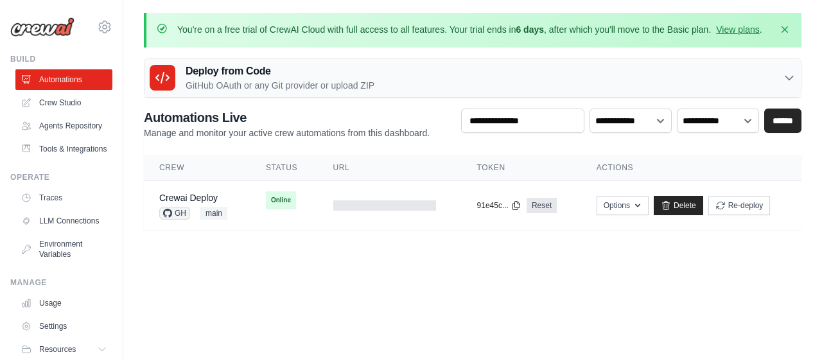
click at [790, 78] on div "Deploy from Code GitHub OAuth or any Git provider or upload ZIP" at bounding box center [473, 77] width 657 height 39
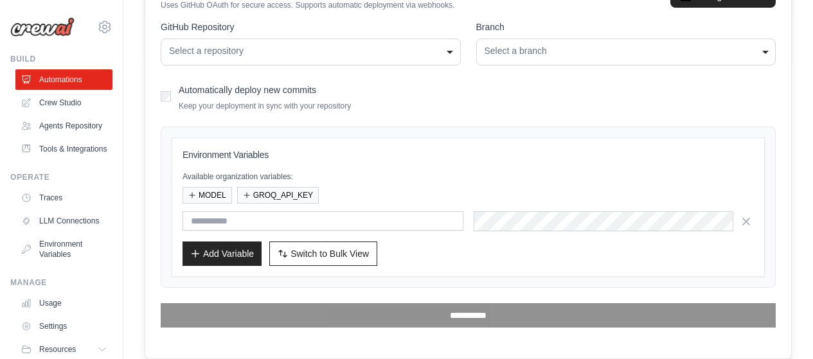
scroll to position [52, 0]
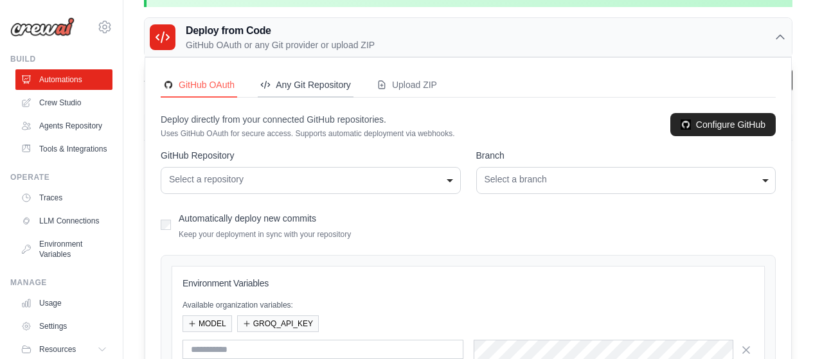
click at [326, 89] on div "Any Git Repository" at bounding box center [305, 84] width 91 height 13
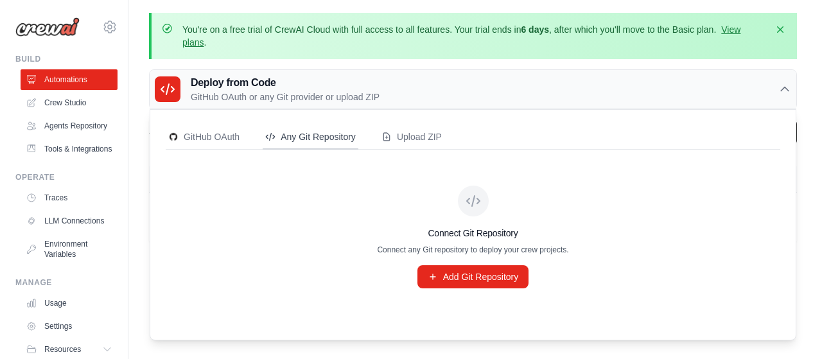
scroll to position [0, 0]
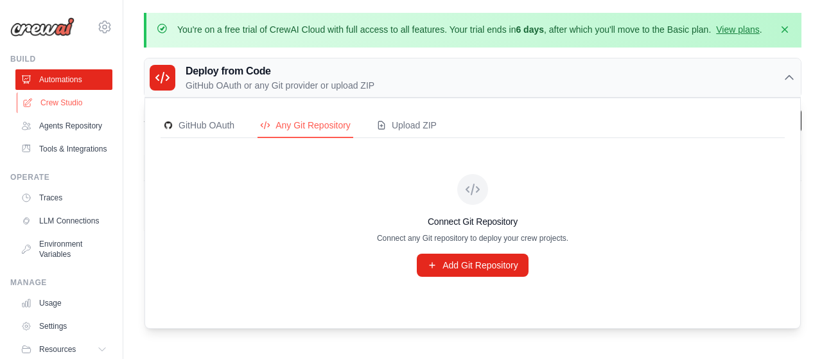
click at [58, 102] on link "Crew Studio" at bounding box center [65, 103] width 97 height 21
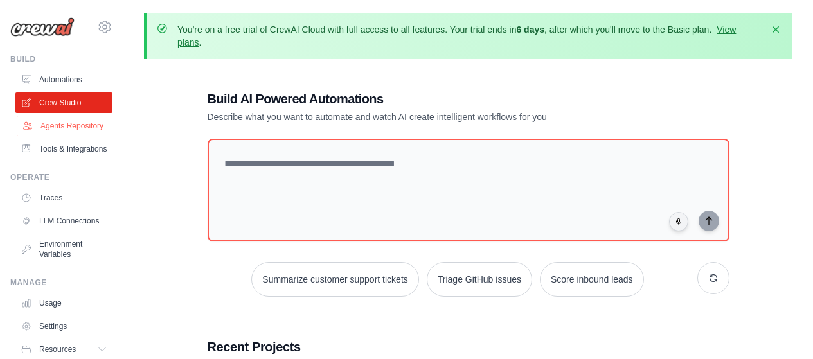
click at [45, 132] on link "Agents Repository" at bounding box center [65, 126] width 97 height 21
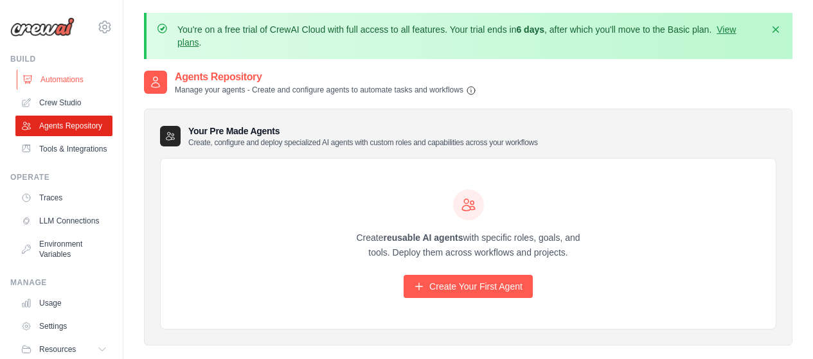
click at [70, 79] on link "Automations" at bounding box center [65, 79] width 97 height 21
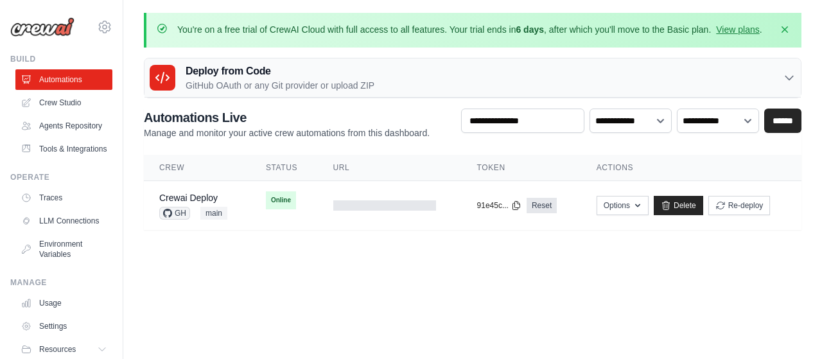
click at [271, 91] on p "GitHub OAuth or any Git provider or upload ZIP" at bounding box center [280, 85] width 189 height 13
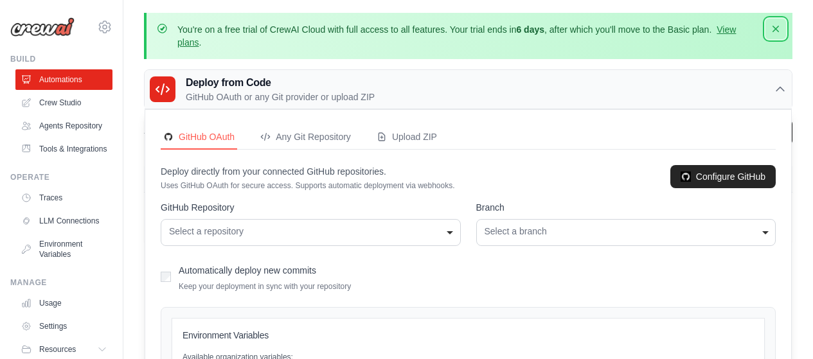
click at [782, 28] on button "Dismiss" at bounding box center [775, 29] width 21 height 21
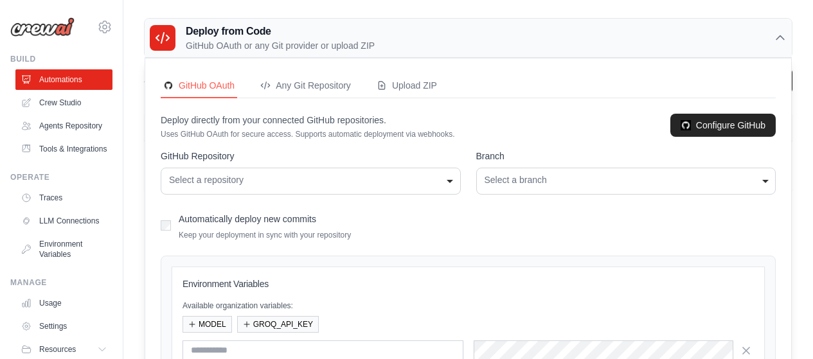
click at [103, 29] on icon at bounding box center [104, 26] width 15 height 15
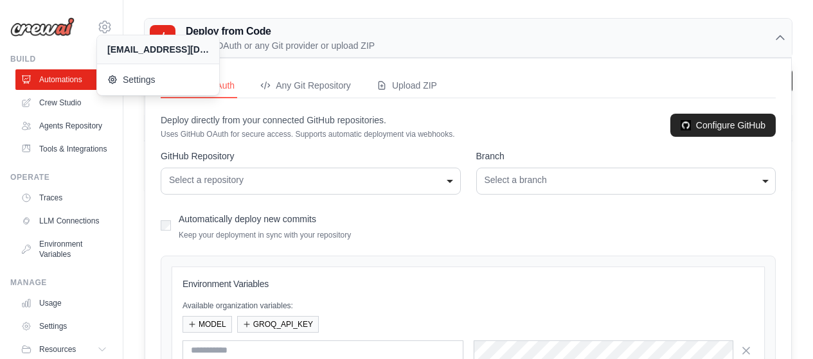
click at [52, 33] on img at bounding box center [42, 26] width 64 height 19
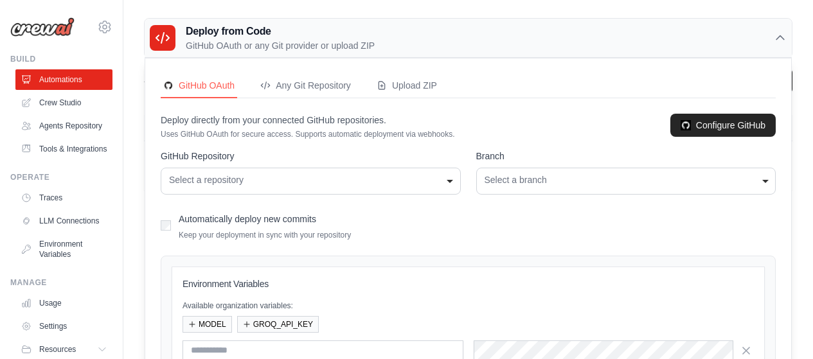
click at [58, 26] on img at bounding box center [42, 26] width 64 height 19
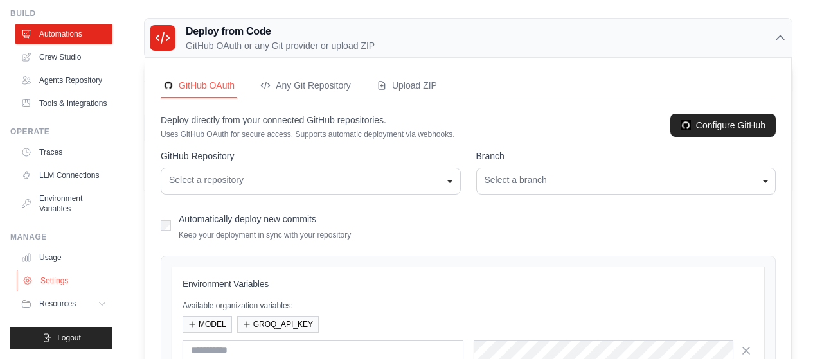
click at [56, 281] on link "Settings" at bounding box center [65, 280] width 97 height 21
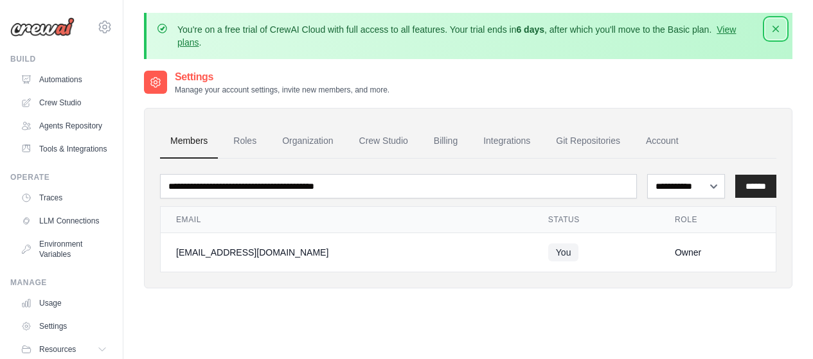
click at [778, 28] on icon "button" at bounding box center [775, 28] width 13 height 13
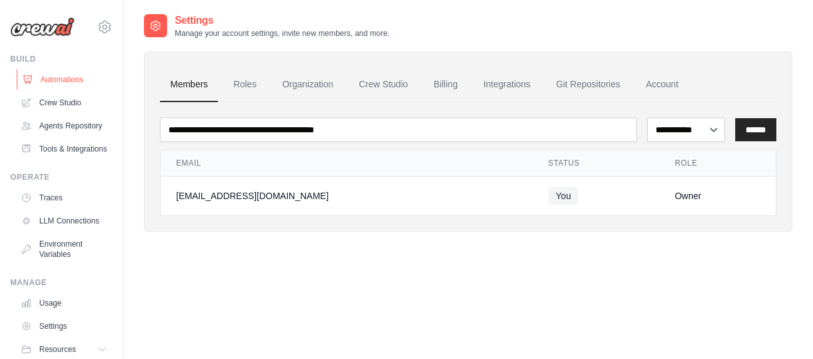
click at [55, 77] on link "Automations" at bounding box center [65, 79] width 97 height 21
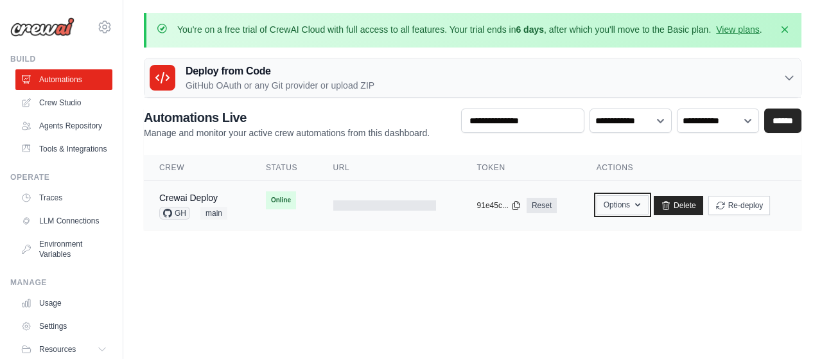
click at [637, 210] on icon "button" at bounding box center [638, 205] width 10 height 10
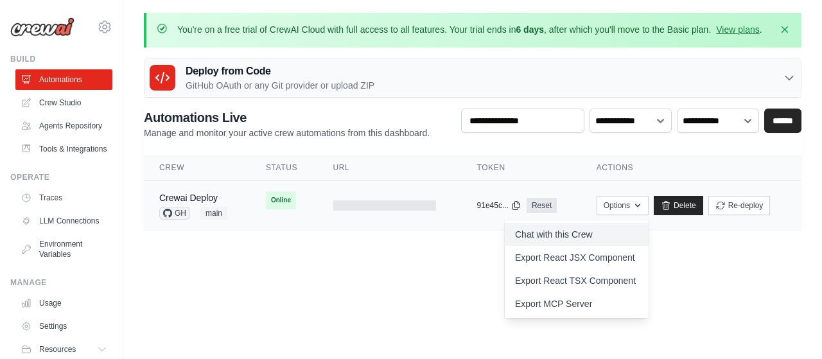
click at [557, 246] on link "Chat with this Crew" at bounding box center [577, 234] width 144 height 23
click at [344, 92] on p "GitHub OAuth or any Git provider or upload ZIP" at bounding box center [280, 85] width 189 height 13
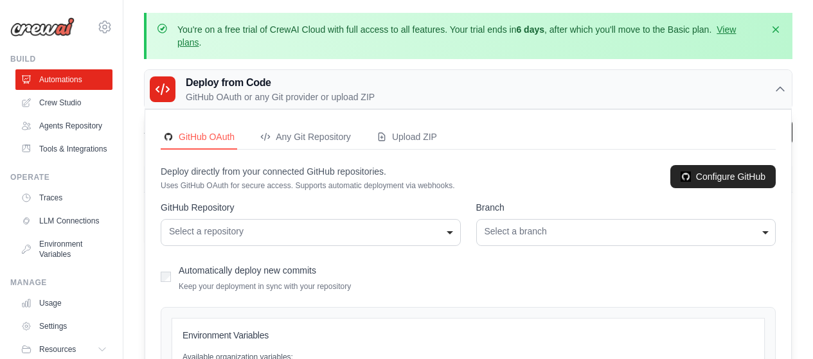
click at [333, 88] on h3 "Deploy from Code" at bounding box center [280, 82] width 189 height 15
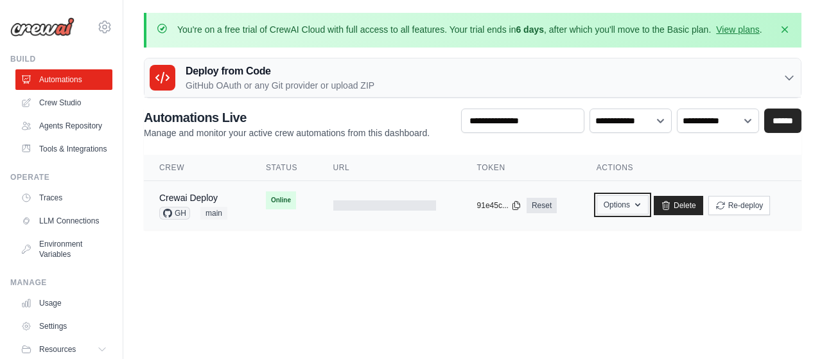
click at [644, 215] on button "Options" at bounding box center [623, 204] width 52 height 19
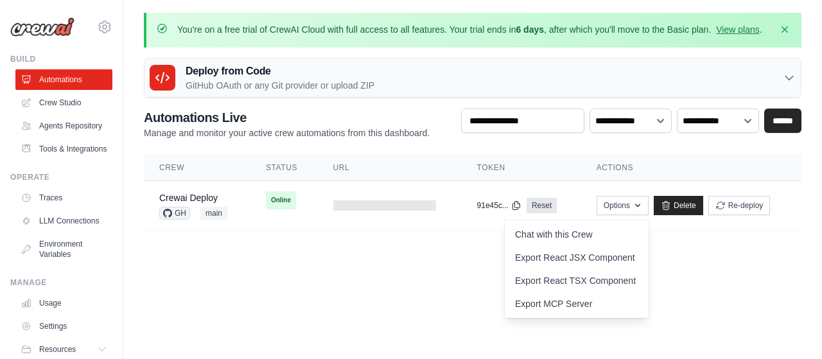
click at [388, 288] on body "ldferreiraldf@gmail.com Settings Build Automations" at bounding box center [411, 179] width 822 height 359
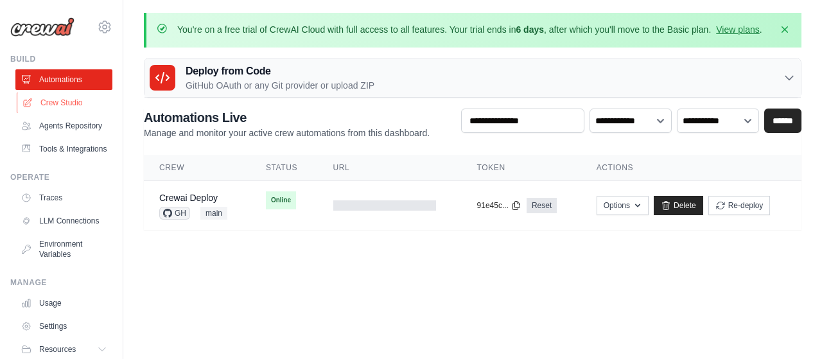
click at [75, 101] on link "Crew Studio" at bounding box center [65, 103] width 97 height 21
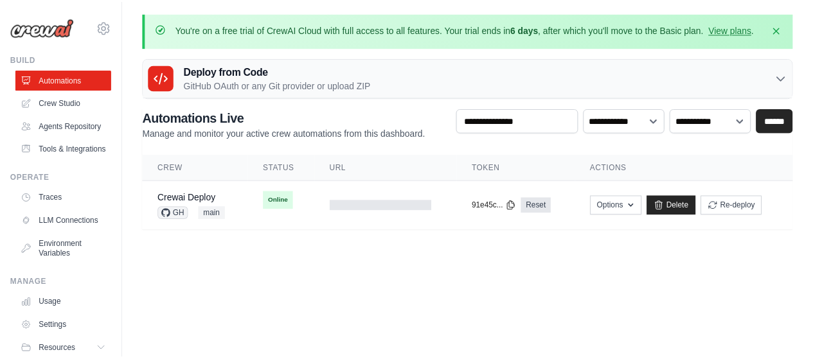
scroll to position [64, 0]
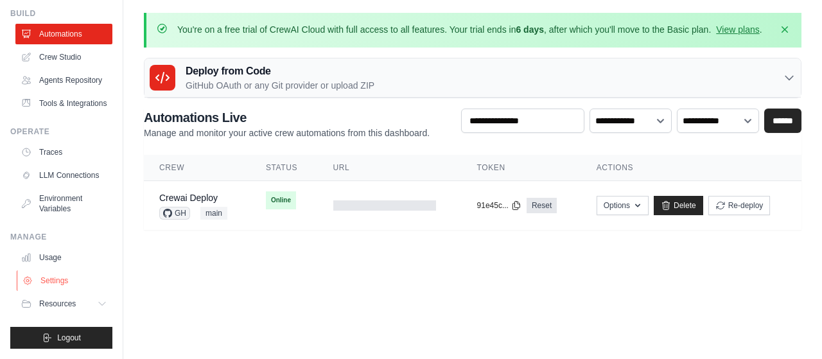
click at [50, 291] on link "Settings" at bounding box center [65, 280] width 97 height 21
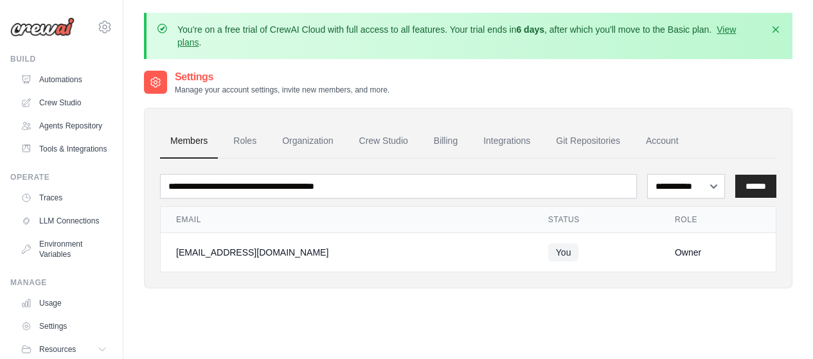
click at [152, 141] on div "**********" at bounding box center [468, 198] width 648 height 181
click at [148, 140] on div "**********" at bounding box center [468, 198] width 648 height 181
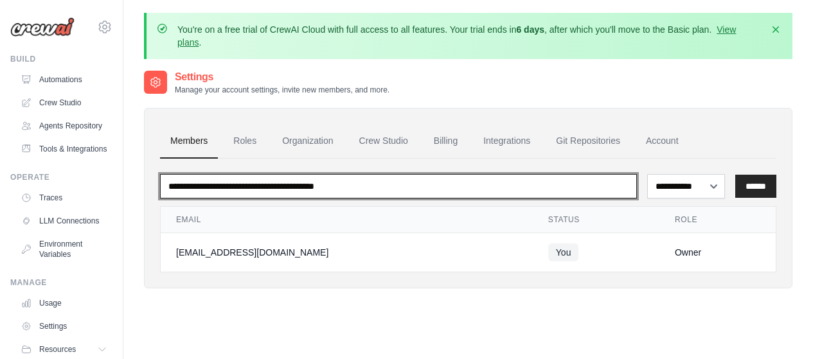
click at [315, 191] on input "email" at bounding box center [398, 186] width 477 height 24
type input "**********"
click at [520, 190] on input "**********" at bounding box center [398, 186] width 477 height 24
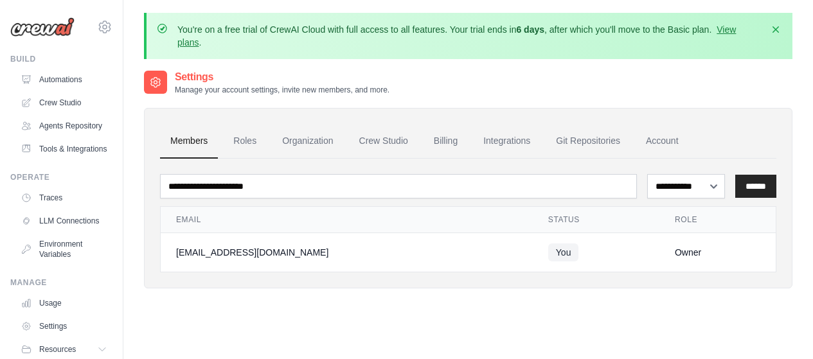
click at [612, 299] on div "**********" at bounding box center [468, 189] width 648 height 240
click at [711, 181] on select "**********" at bounding box center [686, 186] width 78 height 24
click at [647, 174] on select "**********" at bounding box center [686, 186] width 78 height 24
click at [718, 191] on select "**********" at bounding box center [686, 186] width 78 height 24
select select "******"
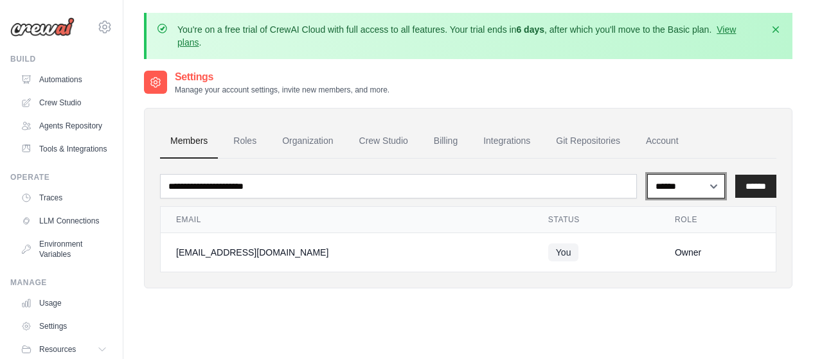
click at [647, 174] on select "**********" at bounding box center [686, 186] width 78 height 24
click at [763, 193] on input "******" at bounding box center [755, 186] width 41 height 23
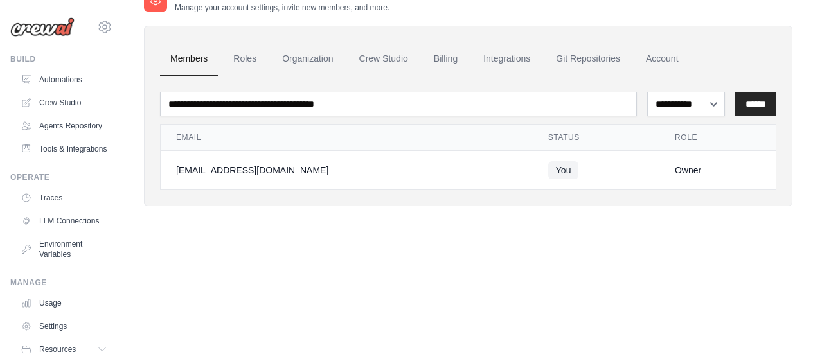
scroll to position [76, 0]
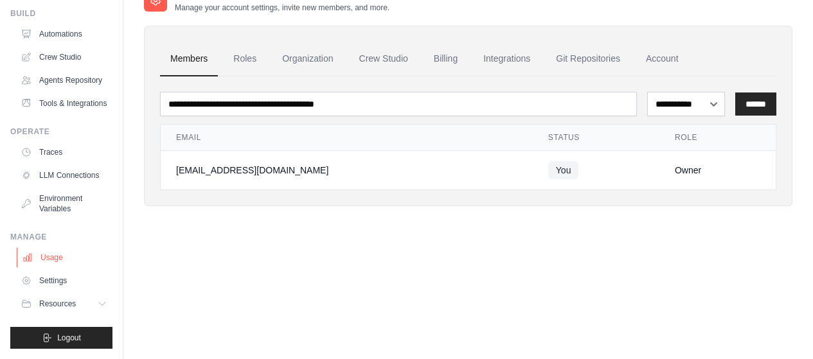
click at [58, 259] on link "Usage" at bounding box center [65, 257] width 97 height 21
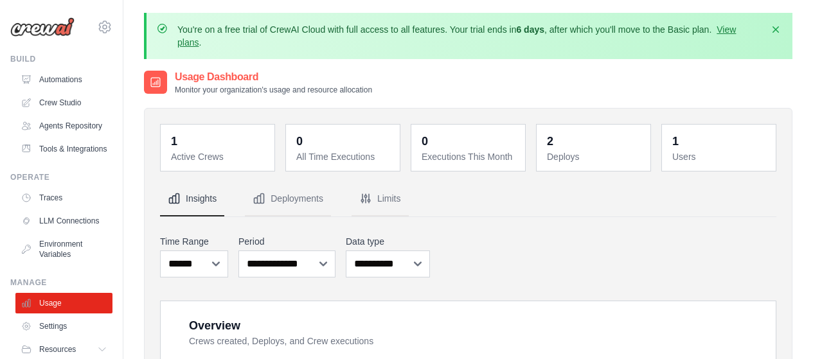
scroll to position [128, 0]
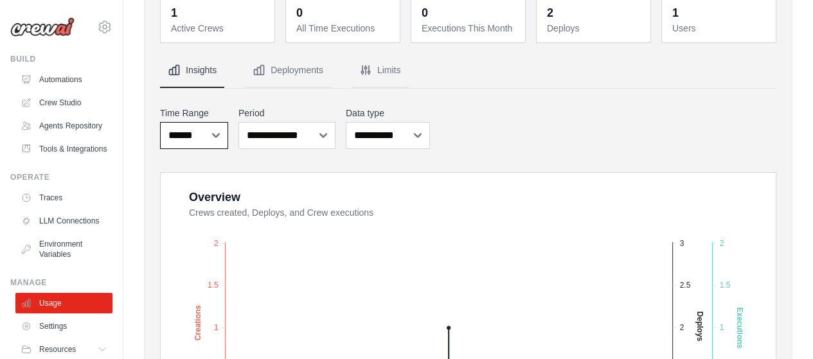
click at [208, 131] on select "***** ****** *******" at bounding box center [194, 135] width 68 height 27
click at [589, 126] on div "**********" at bounding box center [468, 128] width 616 height 48
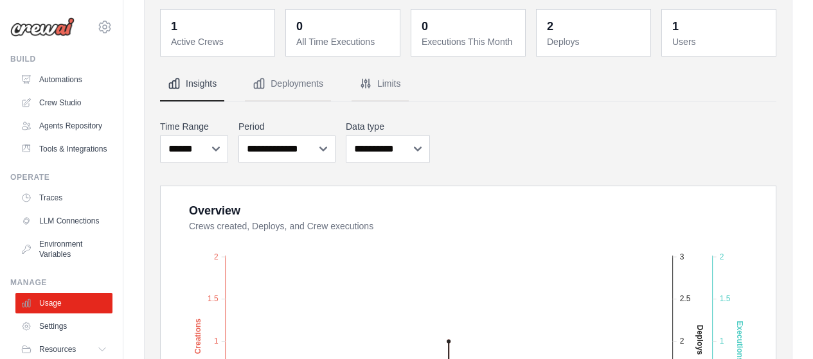
scroll to position [51, 0]
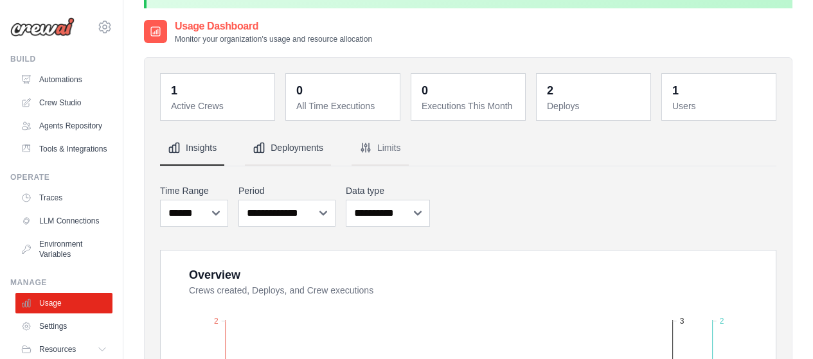
click at [319, 146] on button "Deployments" at bounding box center [288, 148] width 86 height 35
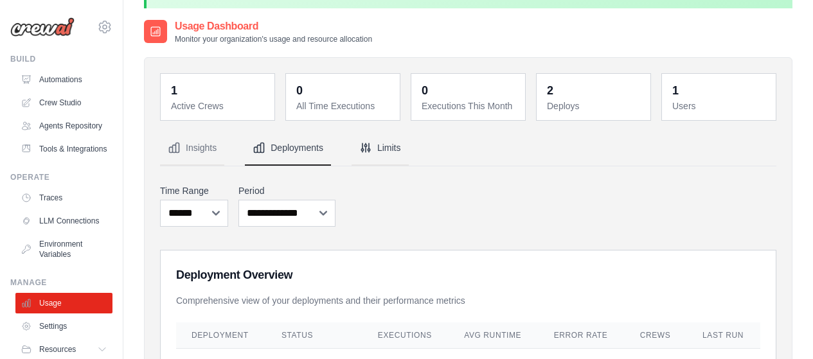
click at [392, 149] on button "Limits" at bounding box center [379, 148] width 57 height 35
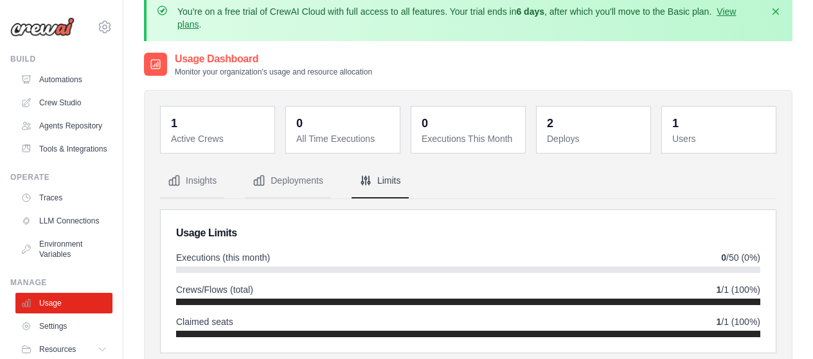
scroll to position [0, 0]
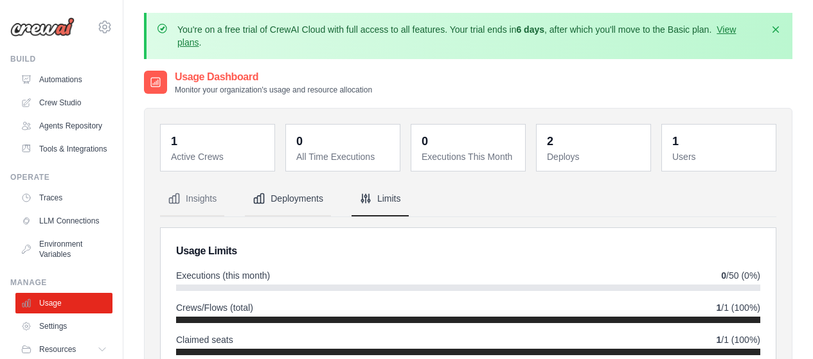
click at [302, 195] on button "Deployments" at bounding box center [288, 199] width 86 height 35
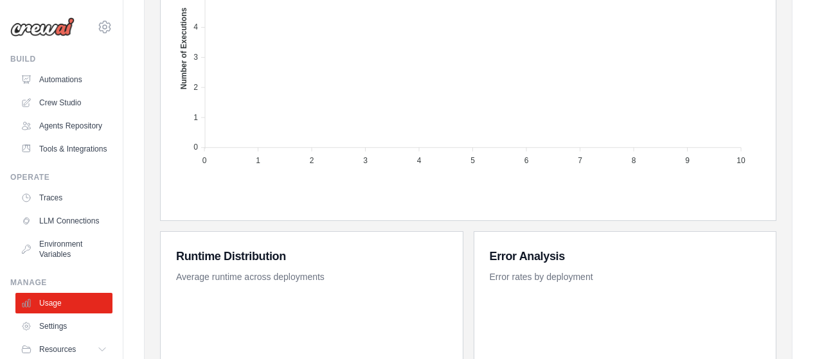
scroll to position [713, 0]
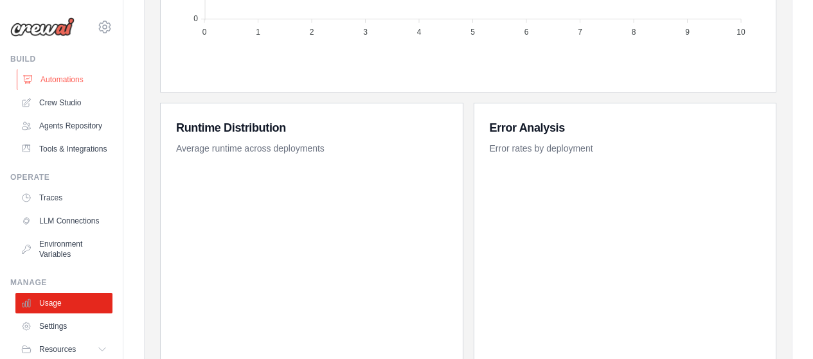
click at [55, 73] on link "Automations" at bounding box center [65, 79] width 97 height 21
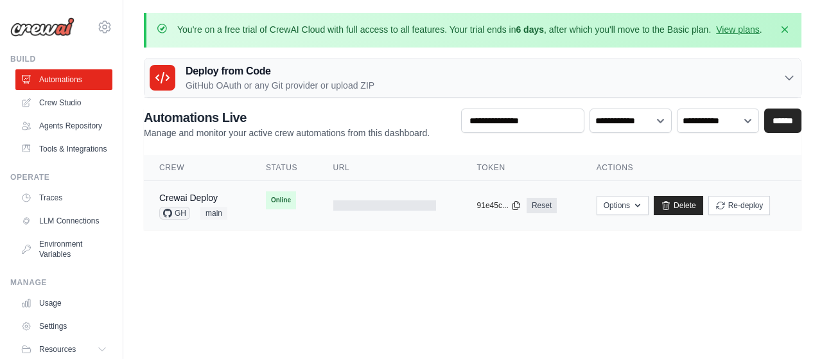
click at [274, 206] on span "Online" at bounding box center [281, 200] width 30 height 18
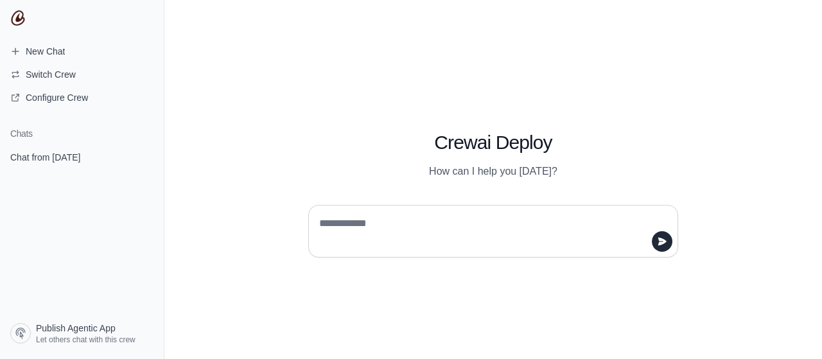
click at [408, 227] on textarea at bounding box center [490, 231] width 346 height 36
type textarea "*********"
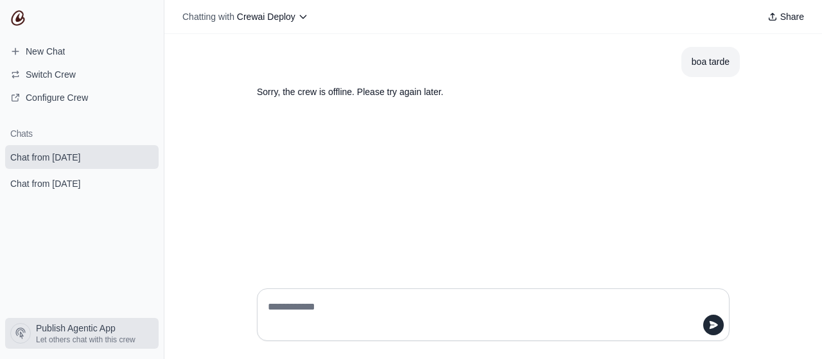
click at [90, 333] on span "Publish Agentic App" at bounding box center [76, 328] width 80 height 13
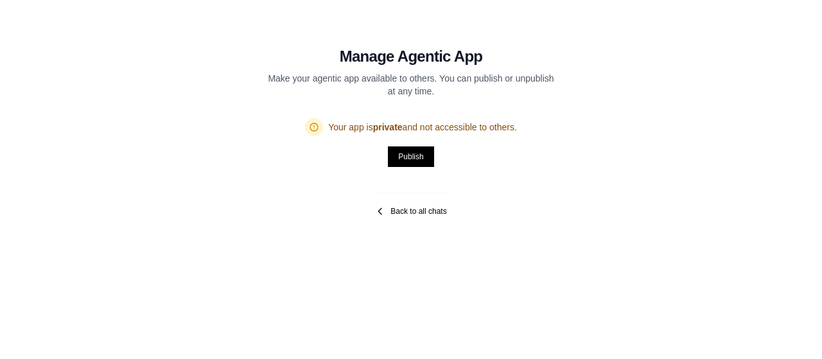
click at [406, 211] on link "Back to all chats" at bounding box center [410, 211] width 71 height 10
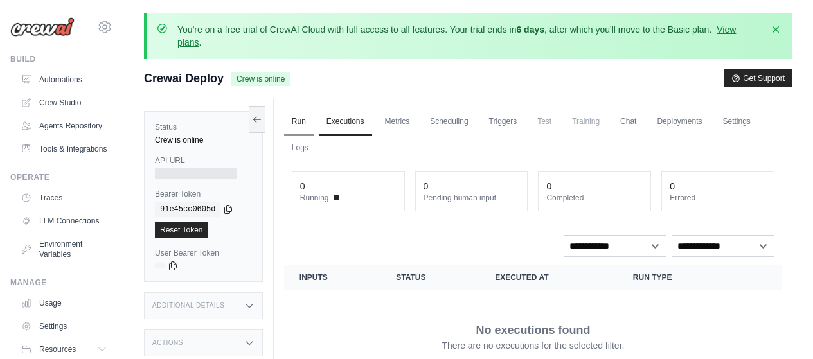
click at [294, 116] on link "Run" at bounding box center [299, 122] width 30 height 27
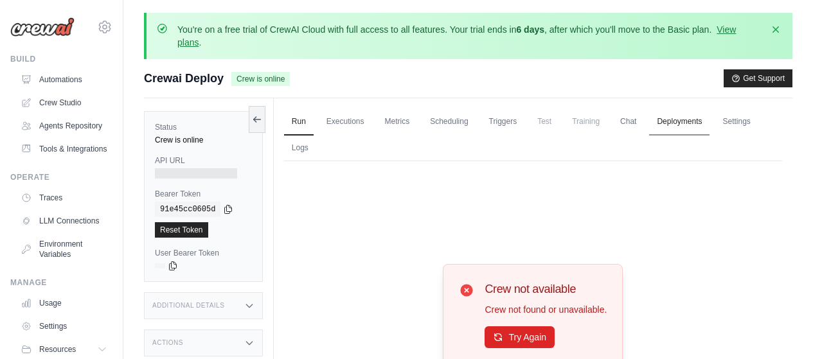
click at [680, 123] on link "Deployments" at bounding box center [679, 122] width 60 height 27
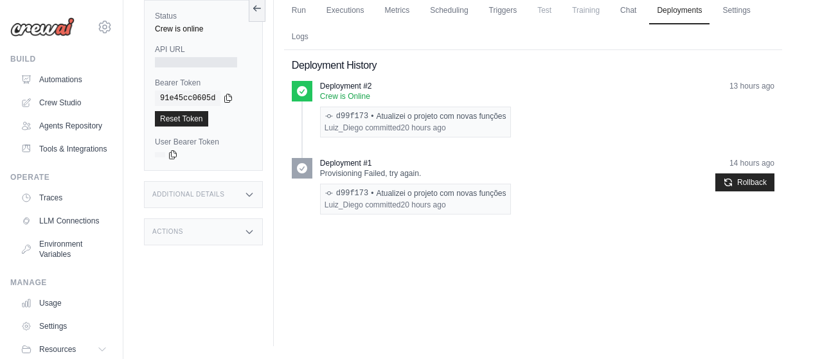
scroll to position [47, 0]
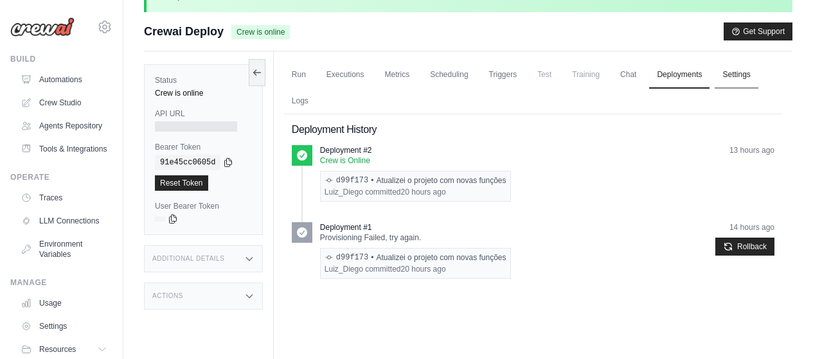
click at [754, 76] on link "Settings" at bounding box center [735, 75] width 43 height 27
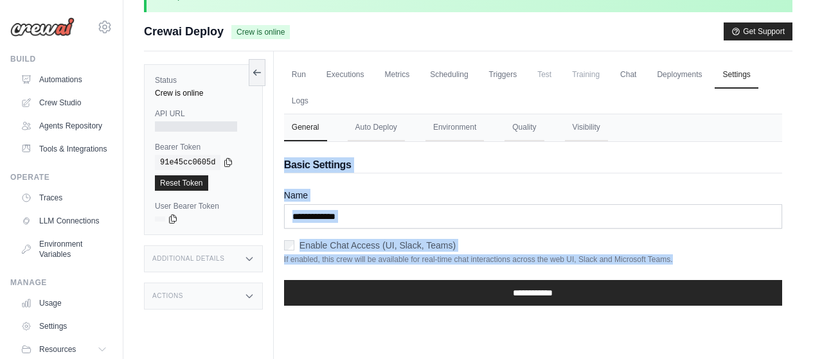
drag, startPoint x: 684, startPoint y: 256, endPoint x: 279, endPoint y: 165, distance: 414.9
click at [279, 165] on div "Run Executions Metrics Scheduling Triggers Test Training Chat Deployments Setti…" at bounding box center [533, 230] width 518 height 359
copy div "Basic Settings Name Enable Chat Access (UI, Slack, Teams) If enabled, this crew…"
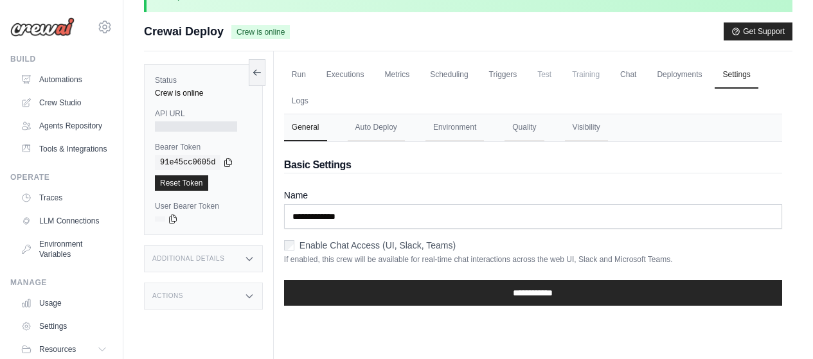
click at [298, 332] on div "Run Executions Metrics Scheduling Triggers Test Training Chat Deployments Setti…" at bounding box center [533, 230] width 518 height 359
click at [689, 81] on link "Deployments" at bounding box center [679, 75] width 60 height 27
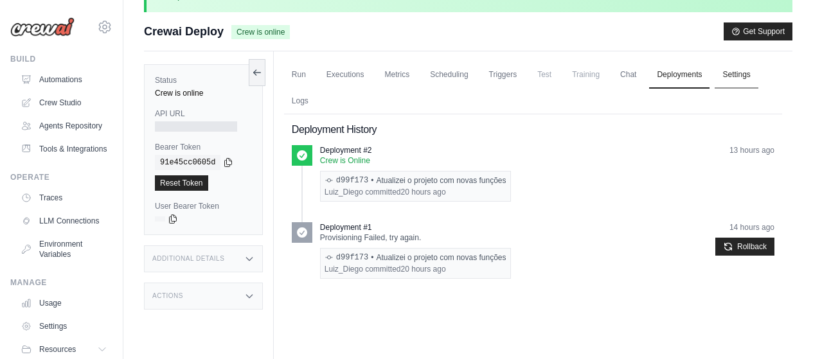
click at [736, 79] on link "Settings" at bounding box center [735, 75] width 43 height 27
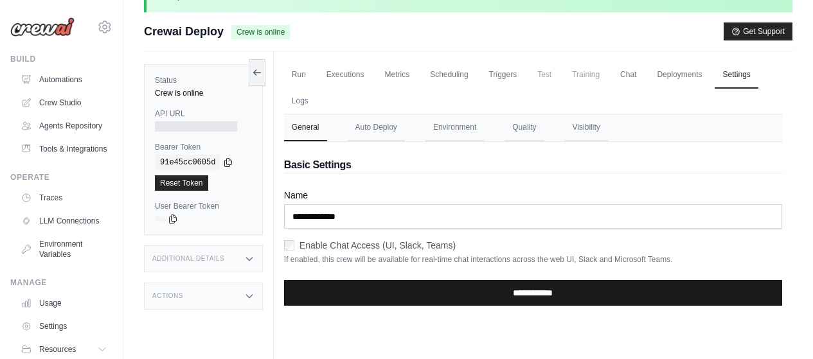
click at [464, 294] on input "**********" at bounding box center [533, 293] width 498 height 26
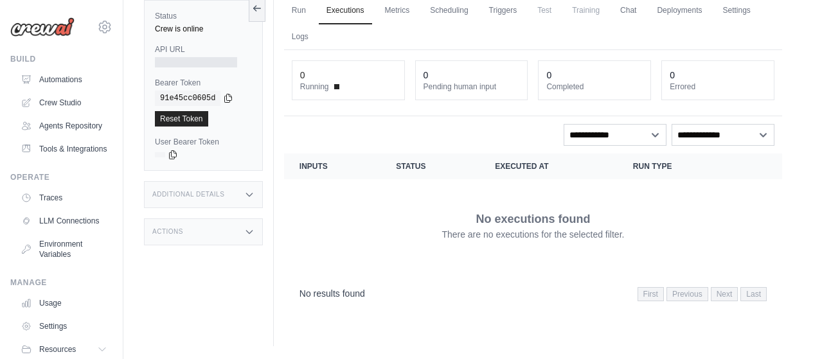
scroll to position [91, 0]
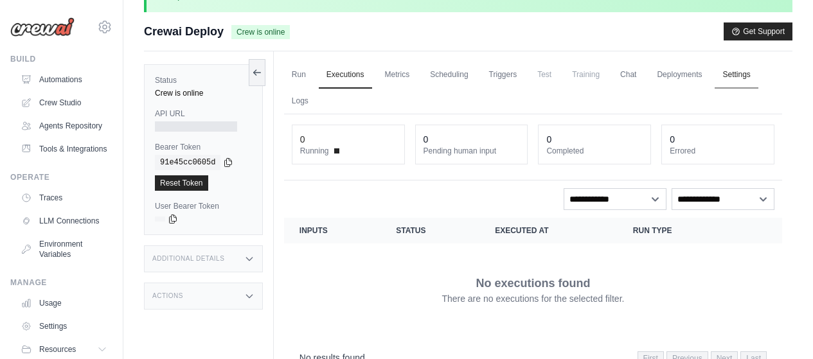
click at [757, 78] on link "Settings" at bounding box center [735, 75] width 43 height 27
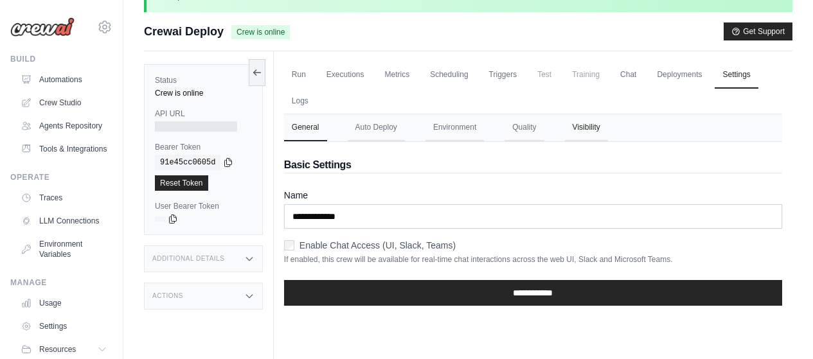
click at [599, 130] on button "Visibility" at bounding box center [586, 127] width 43 height 27
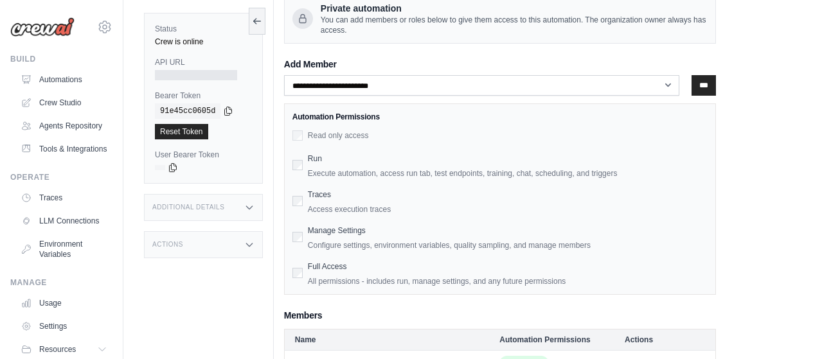
scroll to position [324, 0]
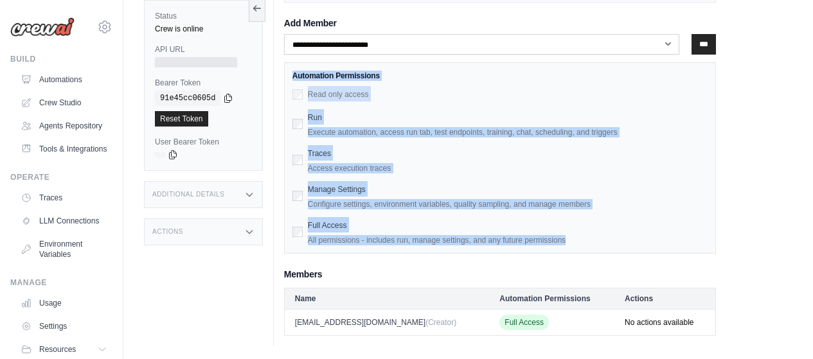
drag, startPoint x: 578, startPoint y: 238, endPoint x: 294, endPoint y: 71, distance: 329.1
click at [294, 71] on div "Automation Permissions Read only access Run Execute automation, access run tab,…" at bounding box center [500, 157] width 432 height 191
copy div "Automation Permissions Read only access Run Execute automation, access run tab,…"
click at [297, 190] on div "Manage Settings Configure settings, environment variables, quality sampling, an…" at bounding box center [499, 195] width 415 height 28
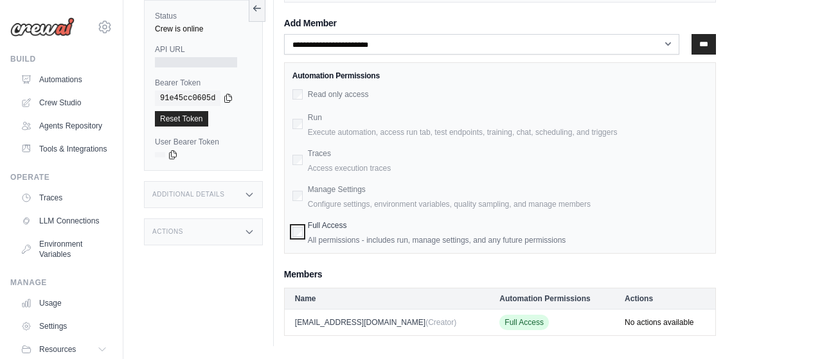
scroll to position [260, 0]
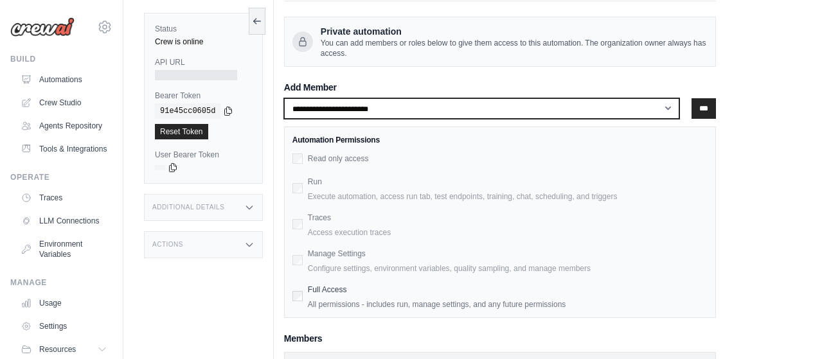
click at [667, 105] on select "**********" at bounding box center [481, 108] width 395 height 21
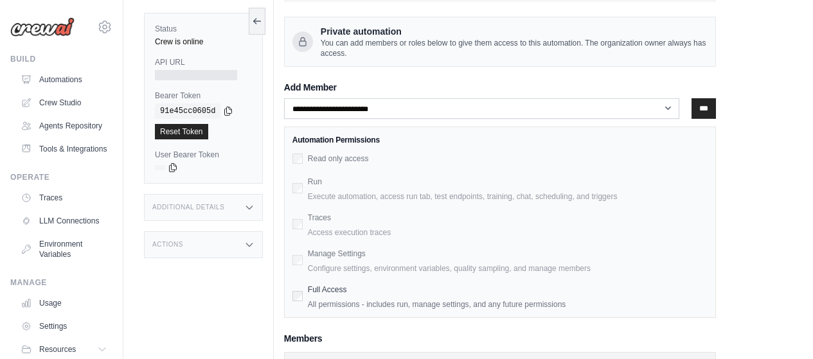
click at [753, 125] on div "**********" at bounding box center [533, 186] width 498 height 428
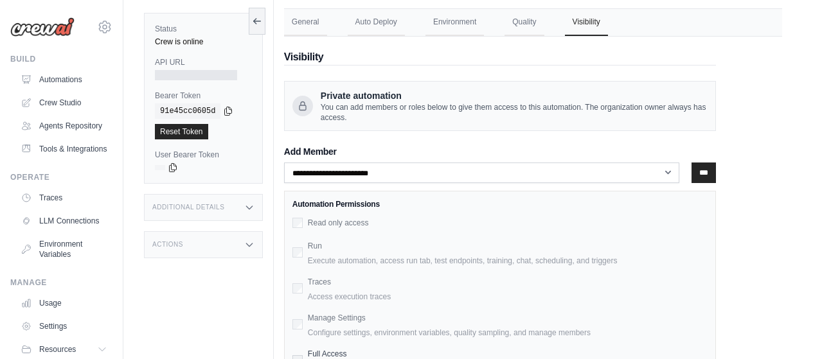
scroll to position [132, 0]
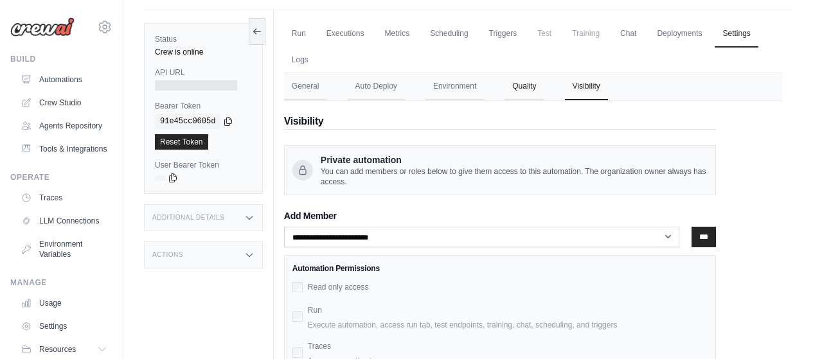
click at [536, 91] on button "Quality" at bounding box center [523, 86] width 39 height 27
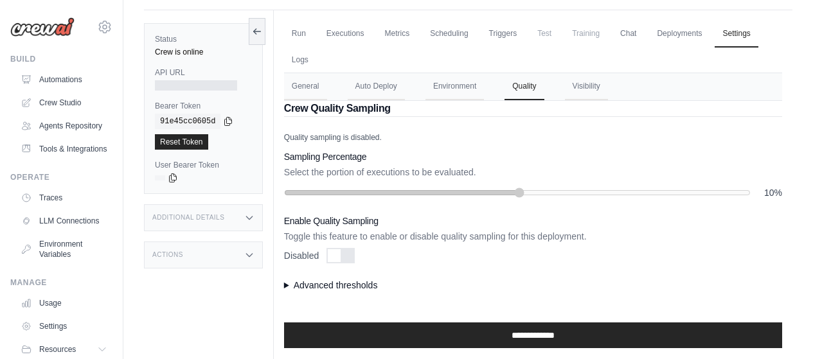
scroll to position [155, 0]
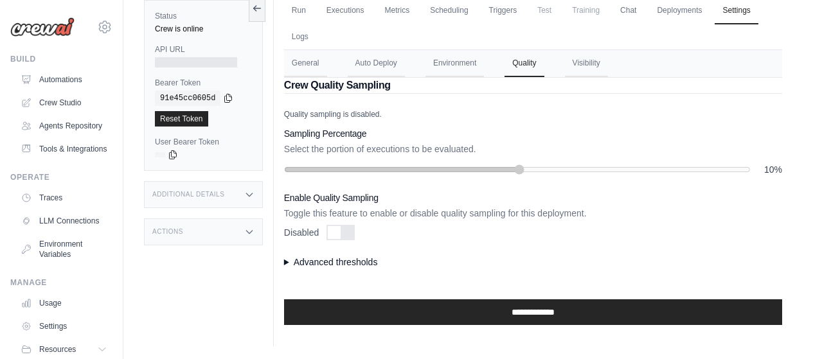
click at [289, 265] on summary "Advanced thresholds" at bounding box center [533, 262] width 498 height 13
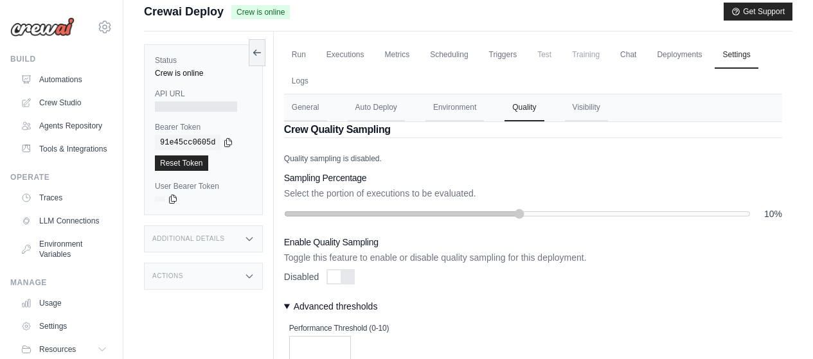
scroll to position [46, 0]
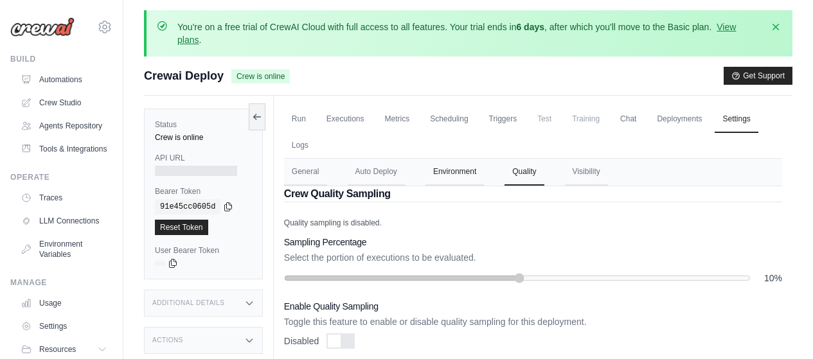
click at [452, 173] on button "Environment" at bounding box center [454, 172] width 58 height 27
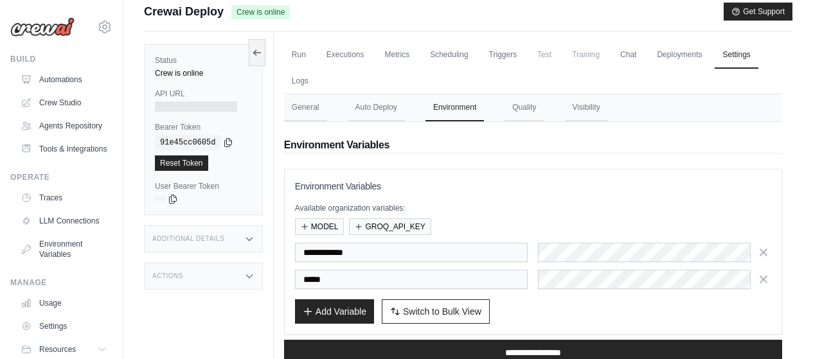
scroll to position [155, 0]
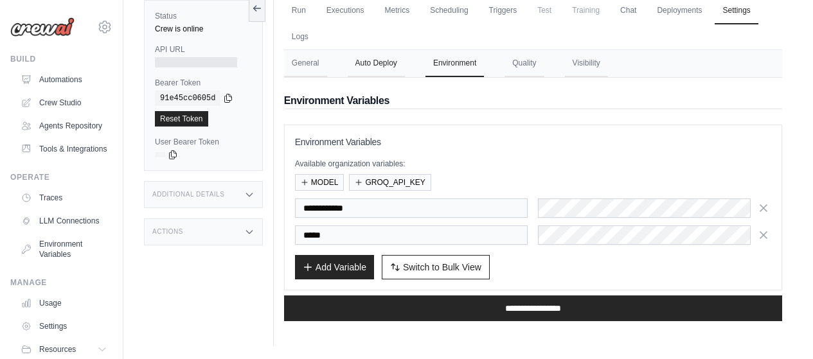
click at [376, 66] on button "Auto Deploy" at bounding box center [376, 63] width 57 height 27
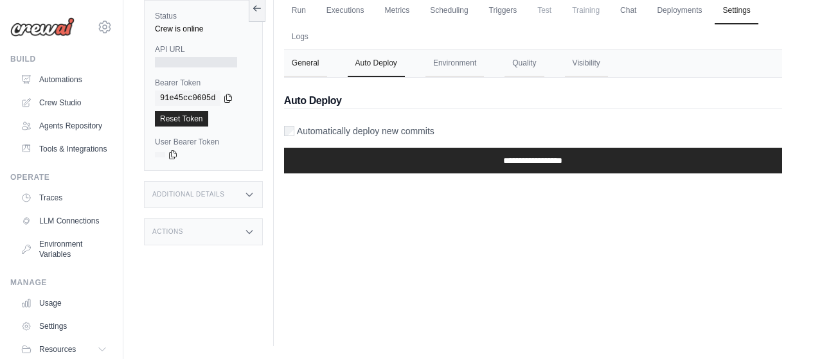
click at [309, 65] on button "General" at bounding box center [305, 63] width 43 height 27
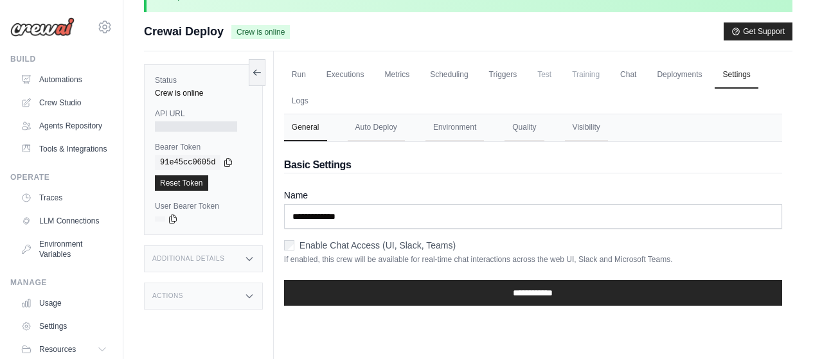
scroll to position [26, 0]
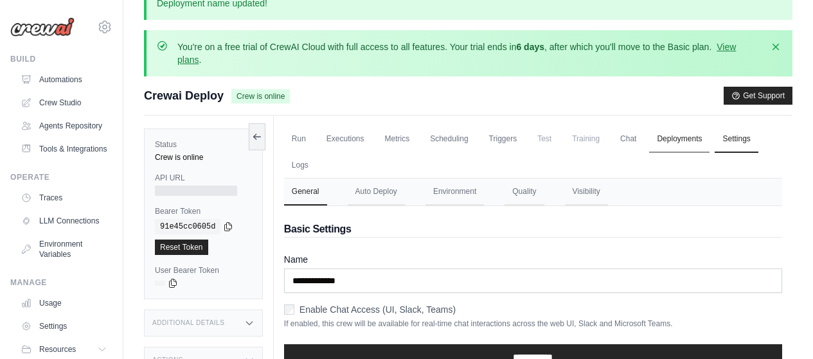
click at [683, 143] on link "Deployments" at bounding box center [679, 139] width 60 height 27
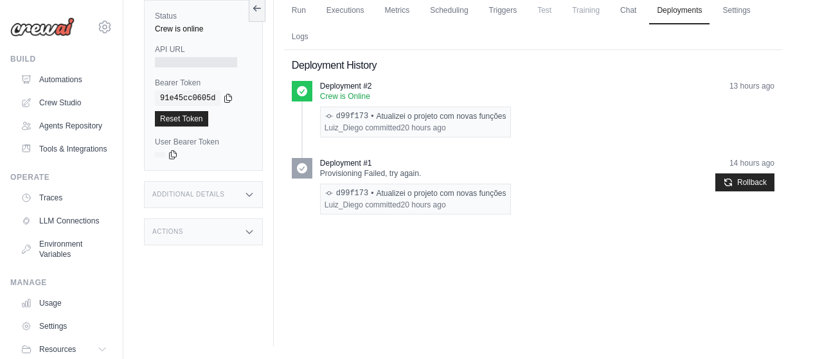
scroll to position [91, 0]
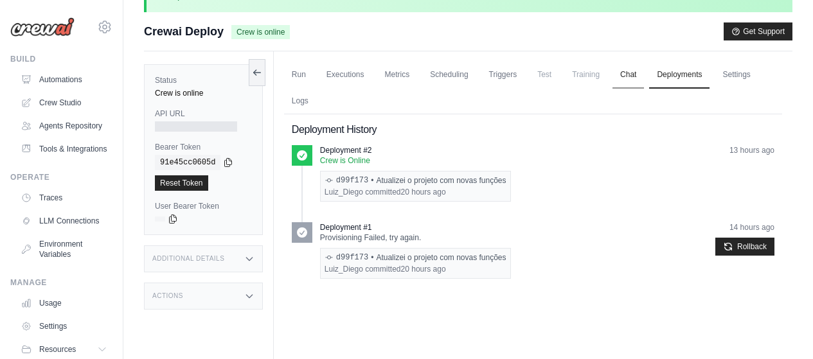
click at [632, 78] on link "Chat" at bounding box center [627, 75] width 31 height 27
click at [504, 77] on link "Triggers" at bounding box center [503, 75] width 44 height 27
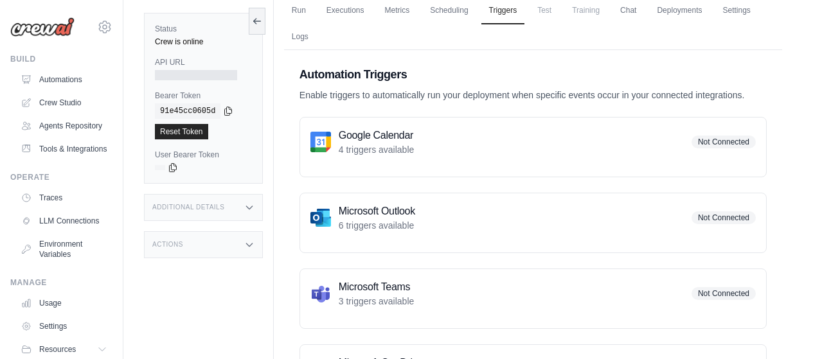
scroll to position [91, 0]
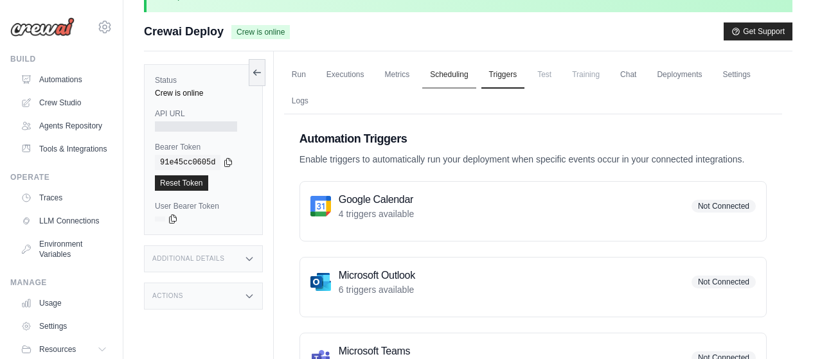
click at [461, 72] on link "Scheduling" at bounding box center [448, 75] width 53 height 27
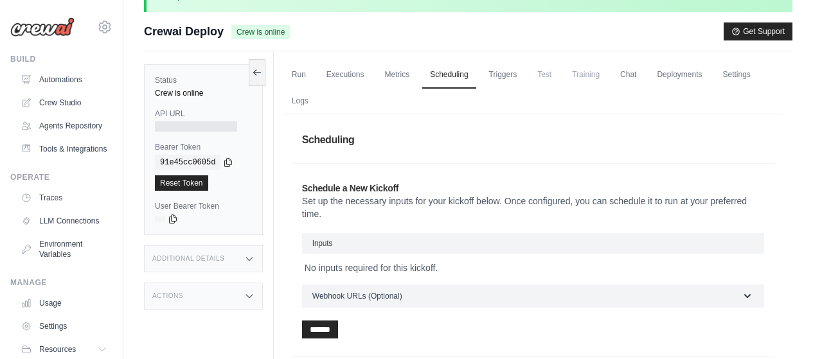
scroll to position [155, 0]
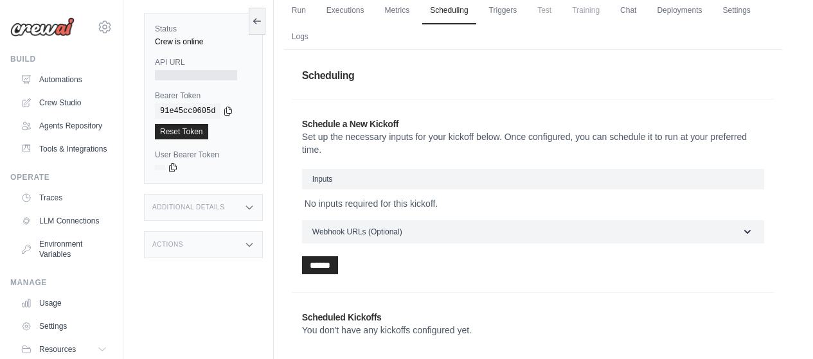
drag, startPoint x: 303, startPoint y: 76, endPoint x: 526, endPoint y: 149, distance: 234.4
click at [526, 149] on div "Scheduling Schedule a New Kickoff Set up the necessary inputs for your kickoff …" at bounding box center [533, 206] width 482 height 297
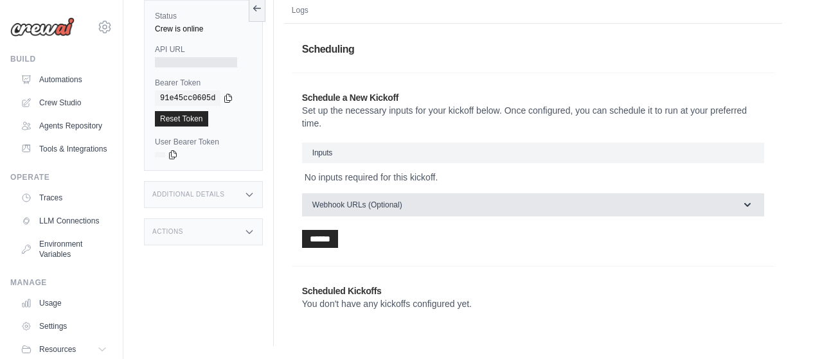
click at [755, 200] on button "Webhook URLs (Optional)" at bounding box center [533, 204] width 462 height 23
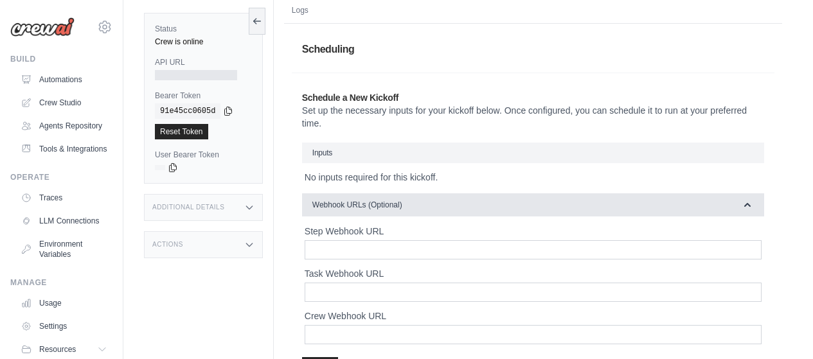
click at [755, 200] on button "Webhook URLs (Optional)" at bounding box center [533, 204] width 462 height 23
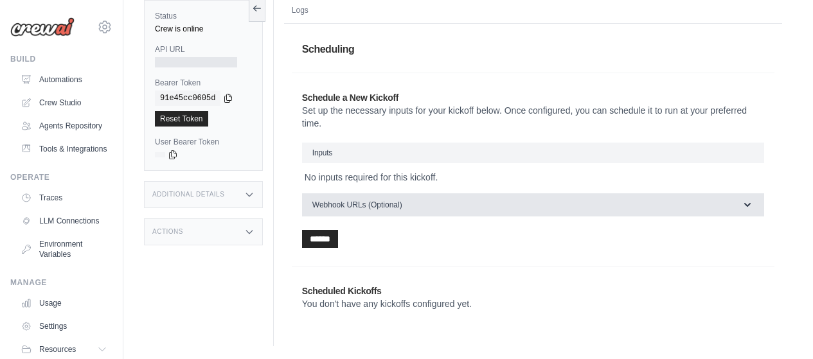
click at [755, 200] on button "Webhook URLs (Optional)" at bounding box center [533, 204] width 462 height 23
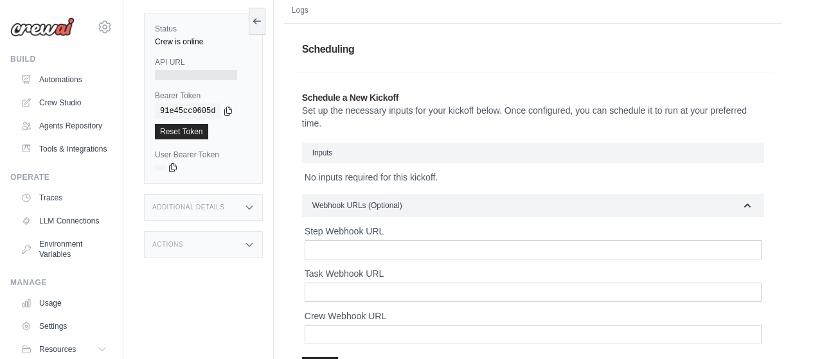
scroll to position [308, 0]
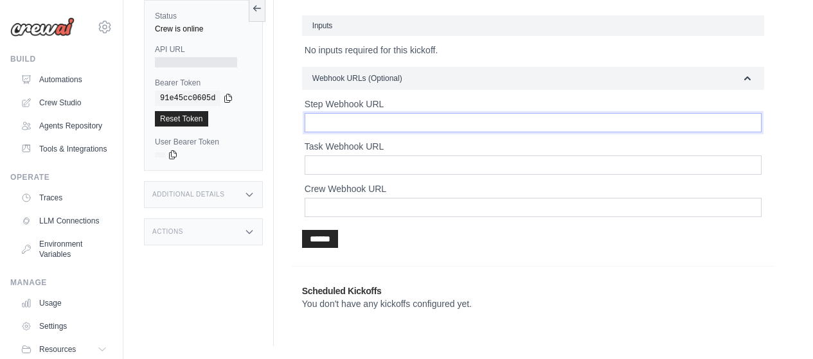
click at [465, 125] on input "Step Webhook URL" at bounding box center [533, 122] width 457 height 19
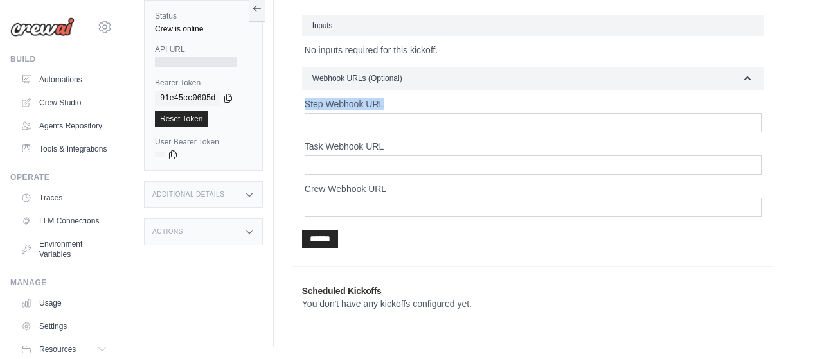
drag, startPoint x: 306, startPoint y: 103, endPoint x: 397, endPoint y: 103, distance: 91.2
click at [397, 103] on label "Step Webhook URL" at bounding box center [533, 104] width 457 height 13
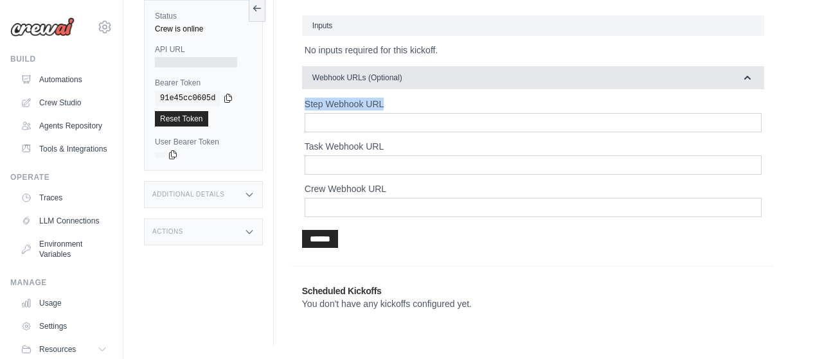
copy label "Step Webhook URL"
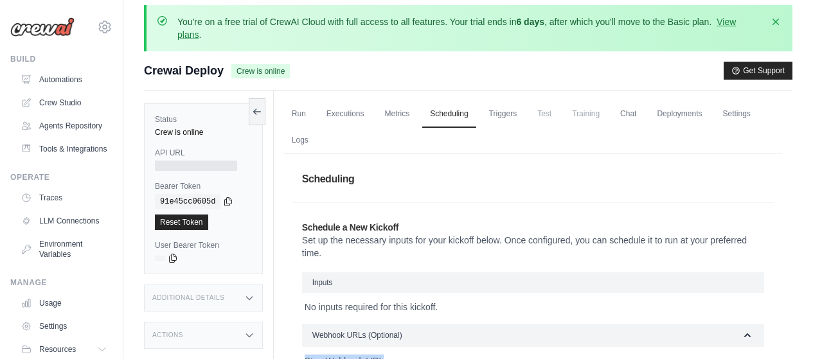
scroll to position [0, 0]
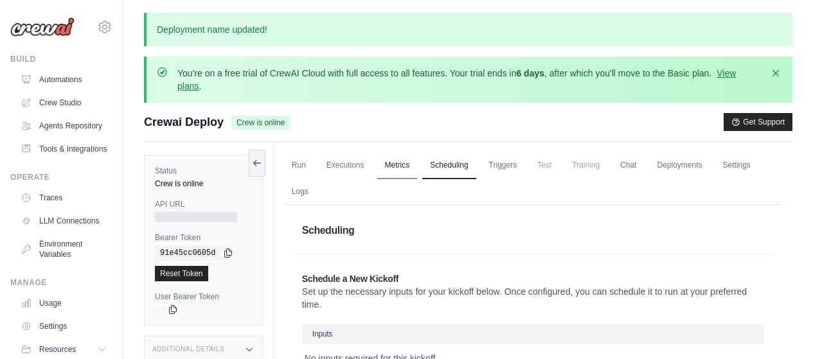
click at [398, 164] on link "Metrics" at bounding box center [397, 165] width 40 height 27
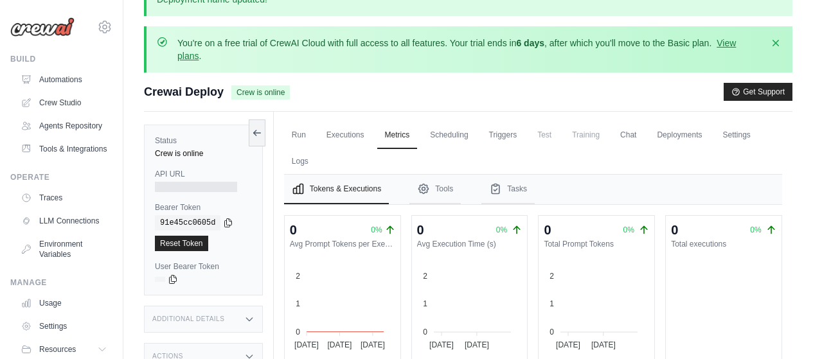
scroll to position [5, 0]
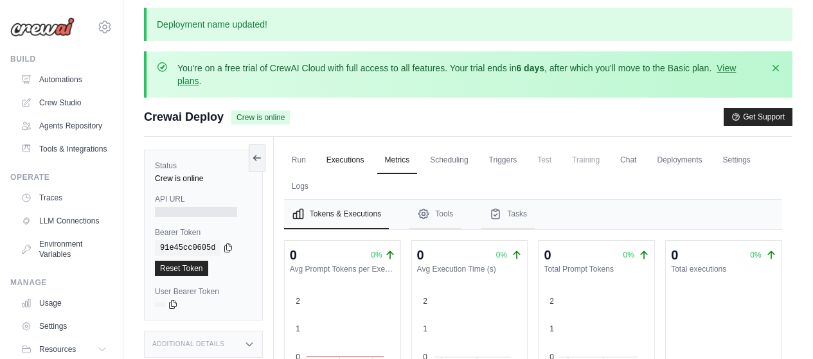
click at [342, 164] on link "Executions" at bounding box center [345, 160] width 53 height 27
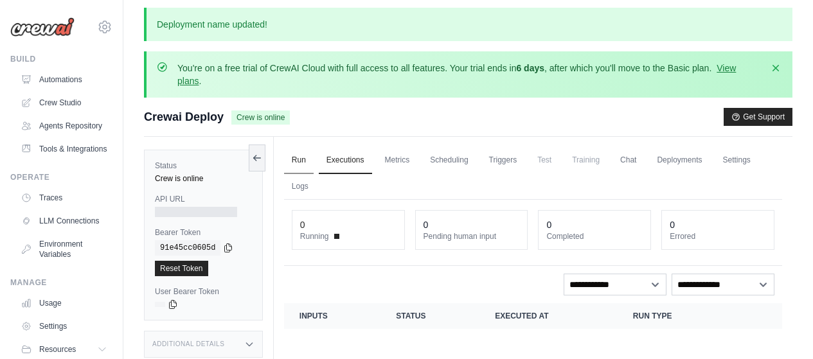
click at [303, 157] on link "Run" at bounding box center [299, 160] width 30 height 27
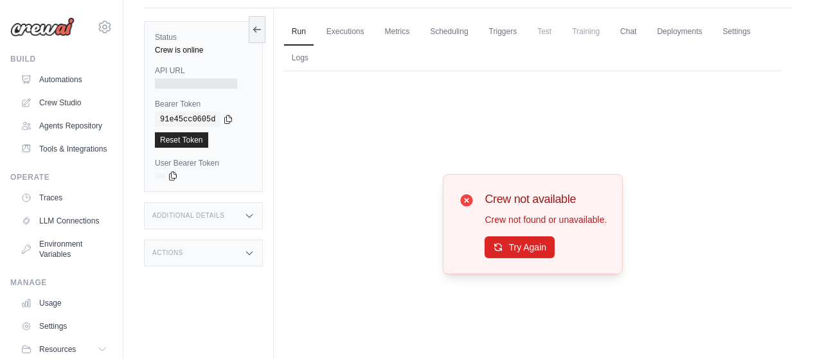
scroll to position [174, 0]
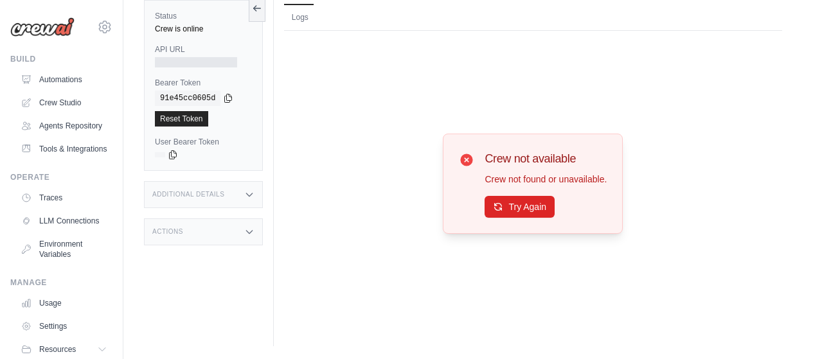
click at [243, 236] on div "Actions" at bounding box center [203, 231] width 119 height 27
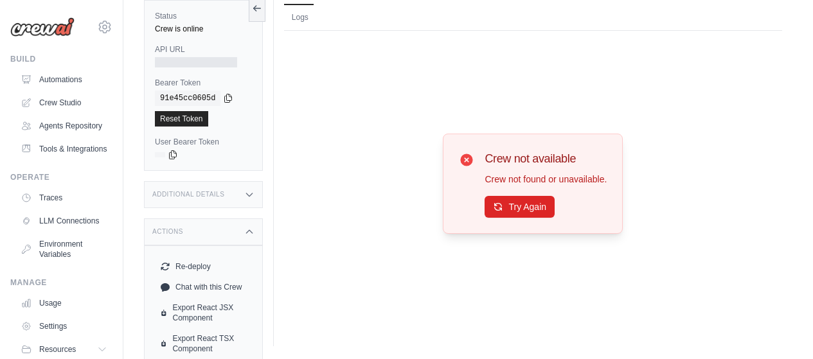
scroll to position [207, 0]
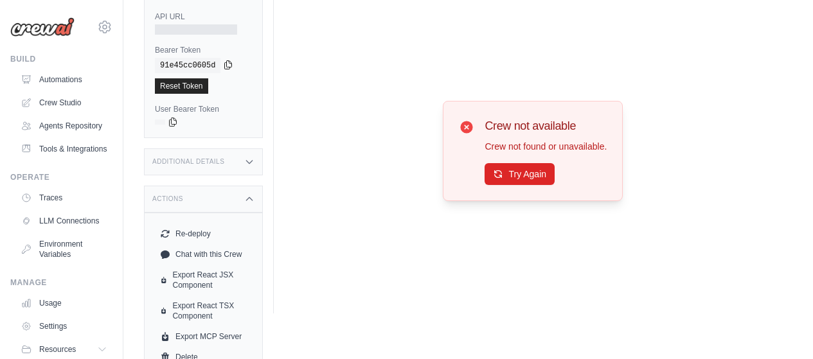
click at [224, 64] on icon at bounding box center [228, 65] width 10 height 10
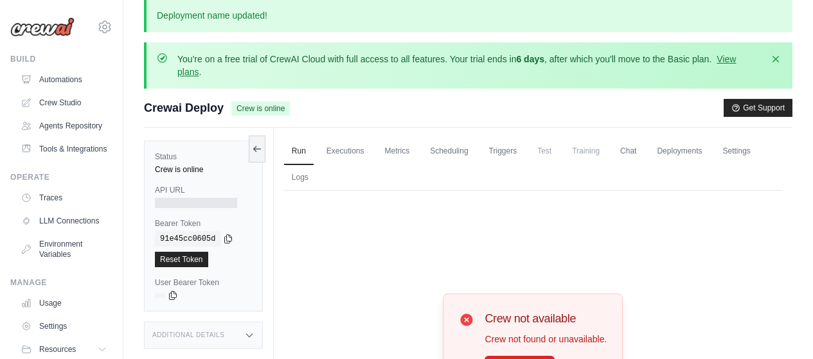
scroll to position [0, 0]
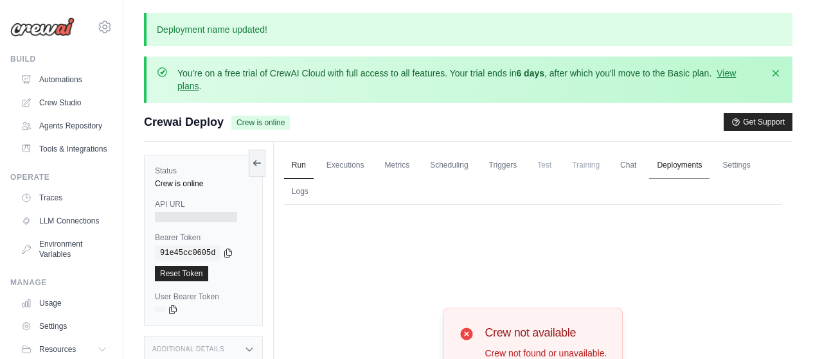
click at [698, 168] on link "Deployments" at bounding box center [679, 165] width 60 height 27
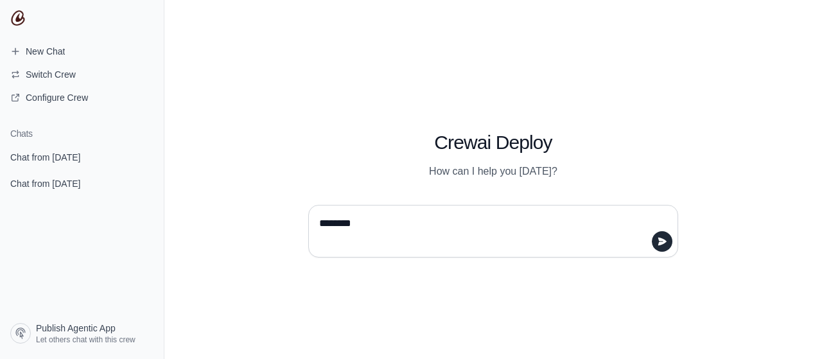
type textarea "*********"
